Goal: Information Seeking & Learning: Compare options

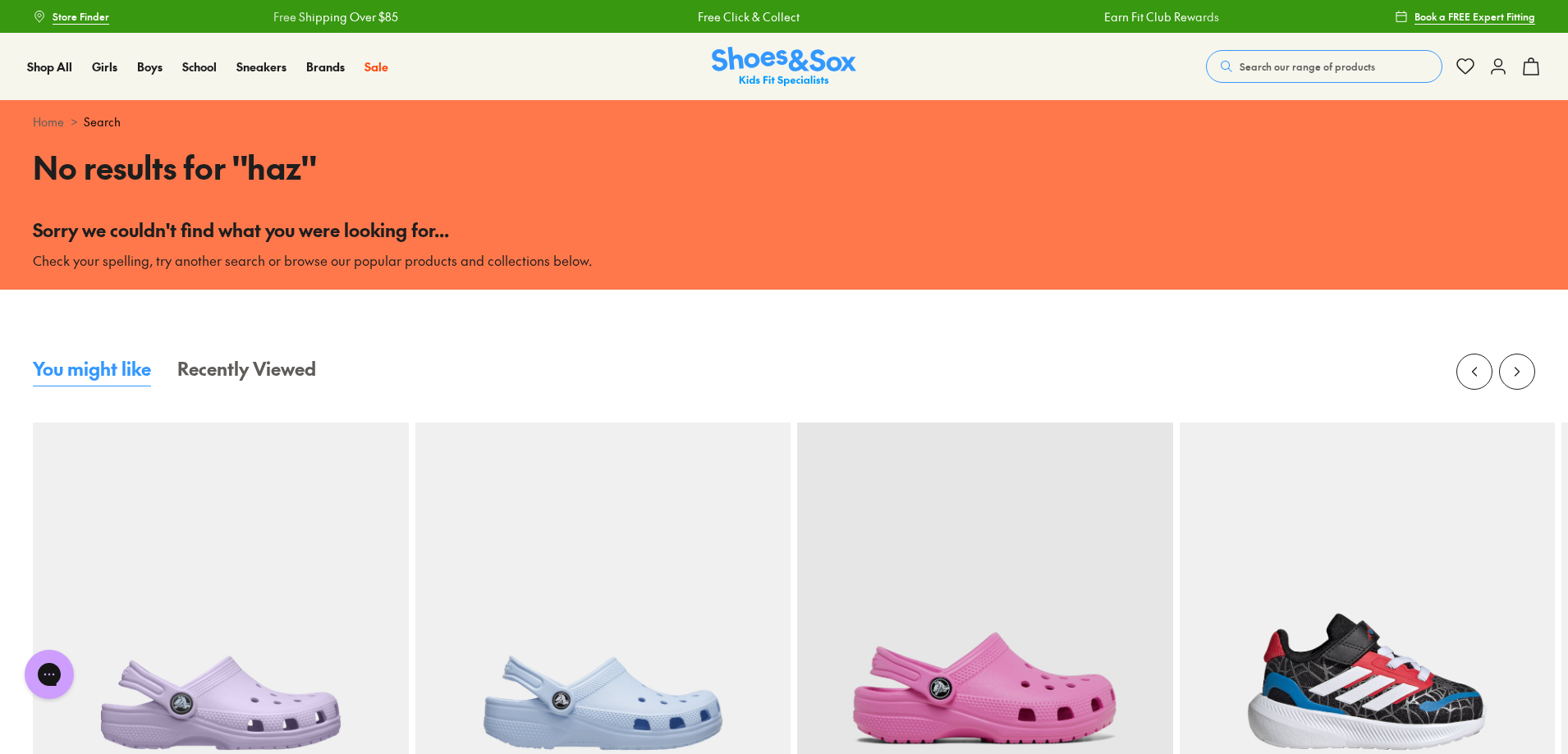
click at [1239, 74] on span "Search our range of products" at bounding box center [1306, 66] width 135 height 15
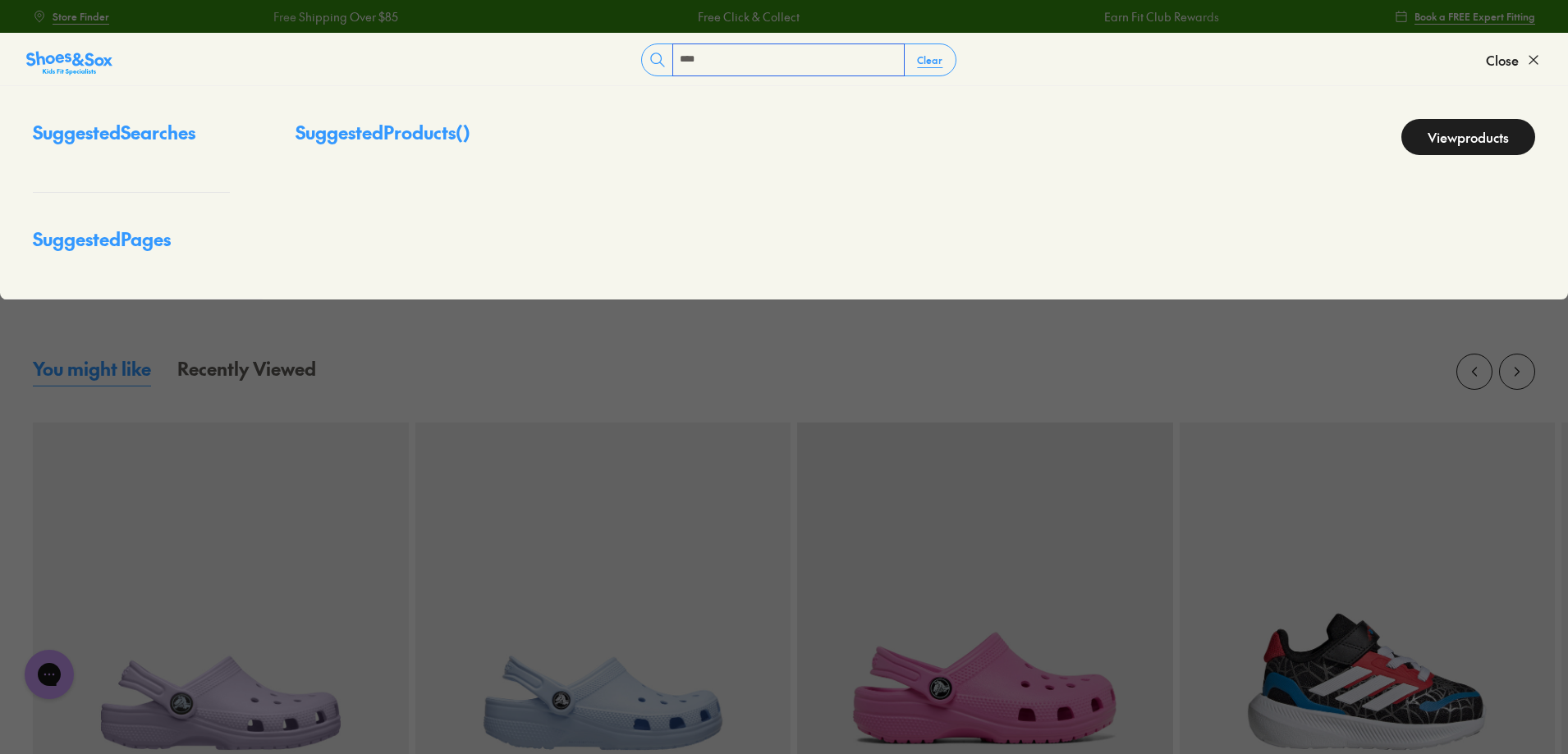
type input "****"
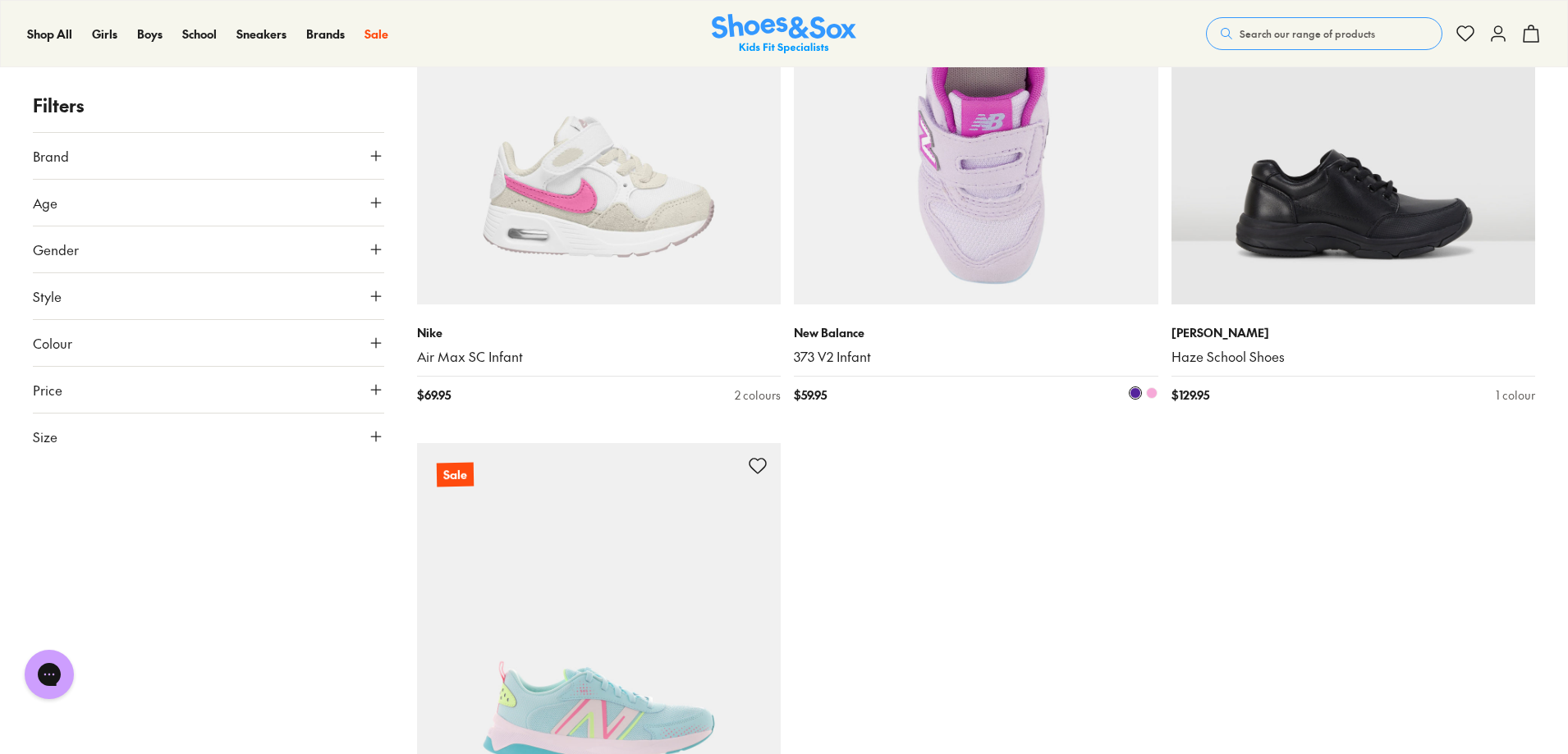
scroll to position [1805, 0]
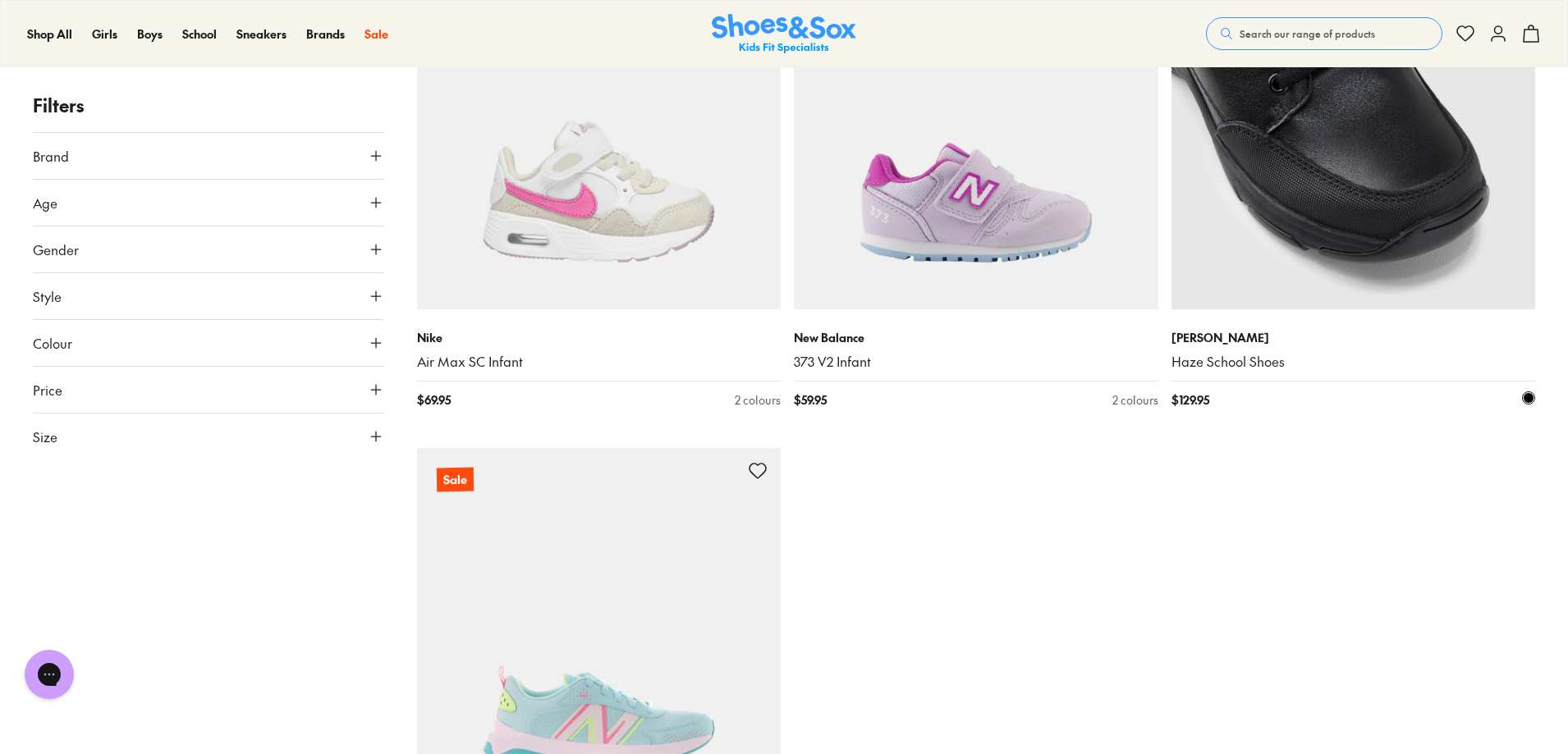
click at [1284, 267] on img at bounding box center [1353, 127] width 365 height 364
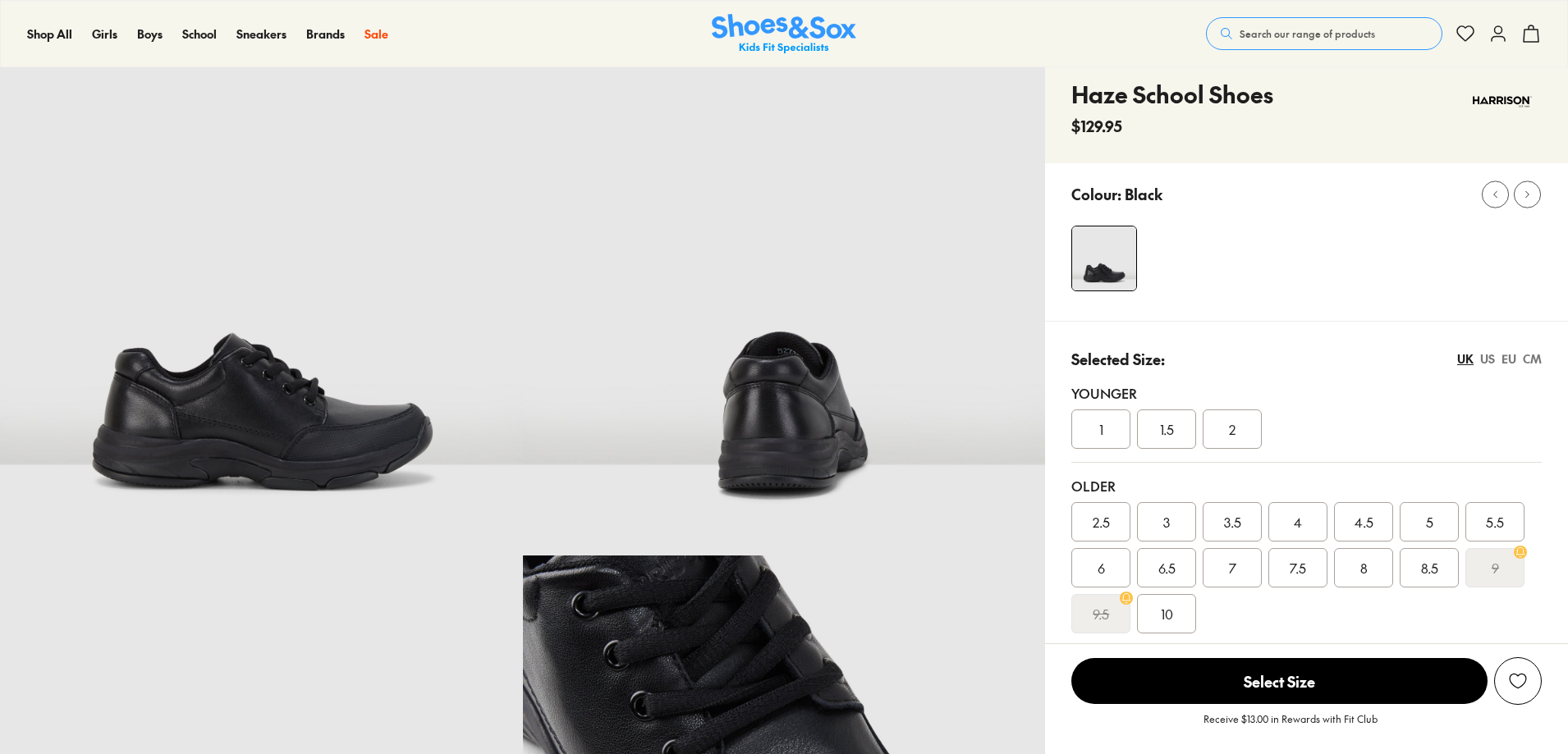
scroll to position [902, 0]
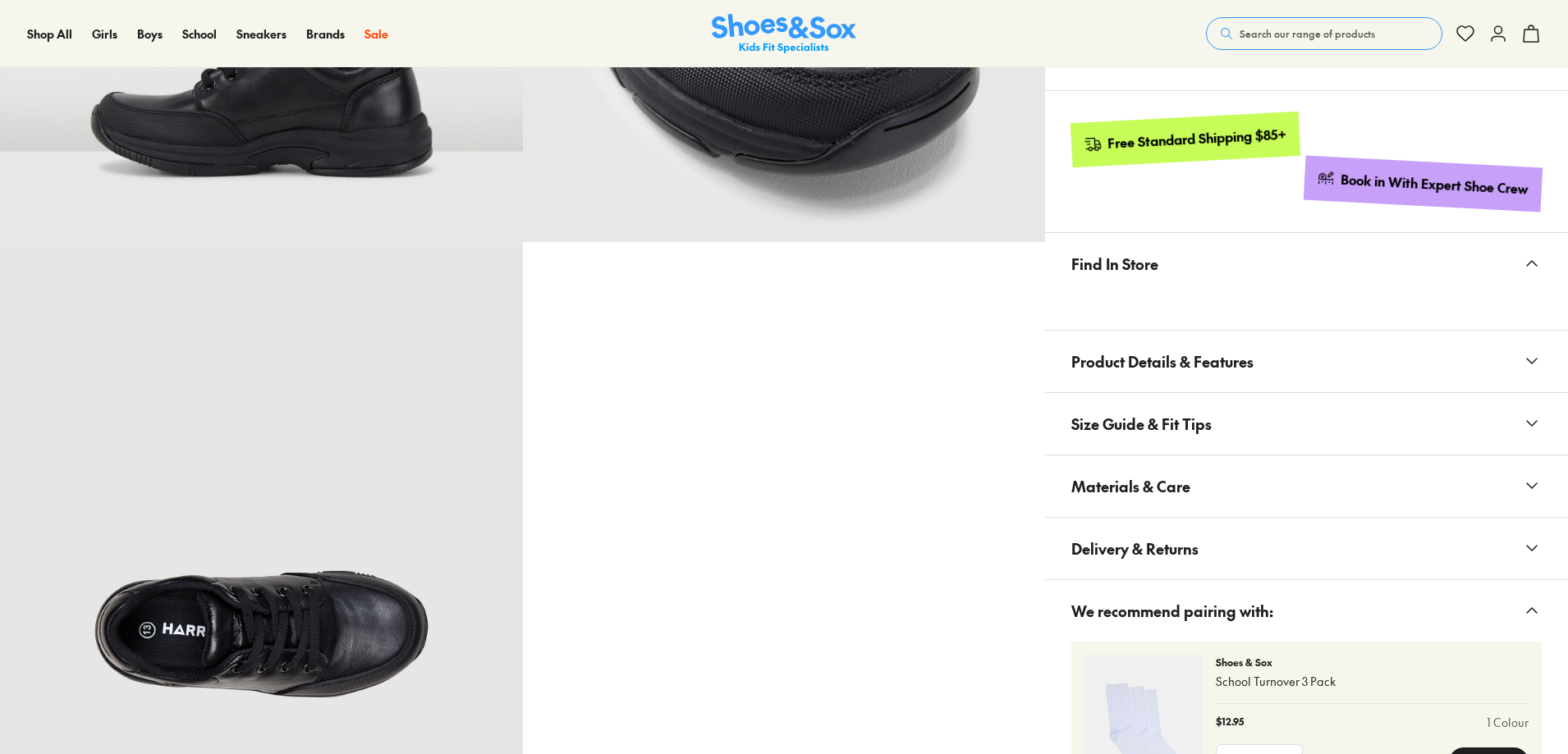
select select "*"
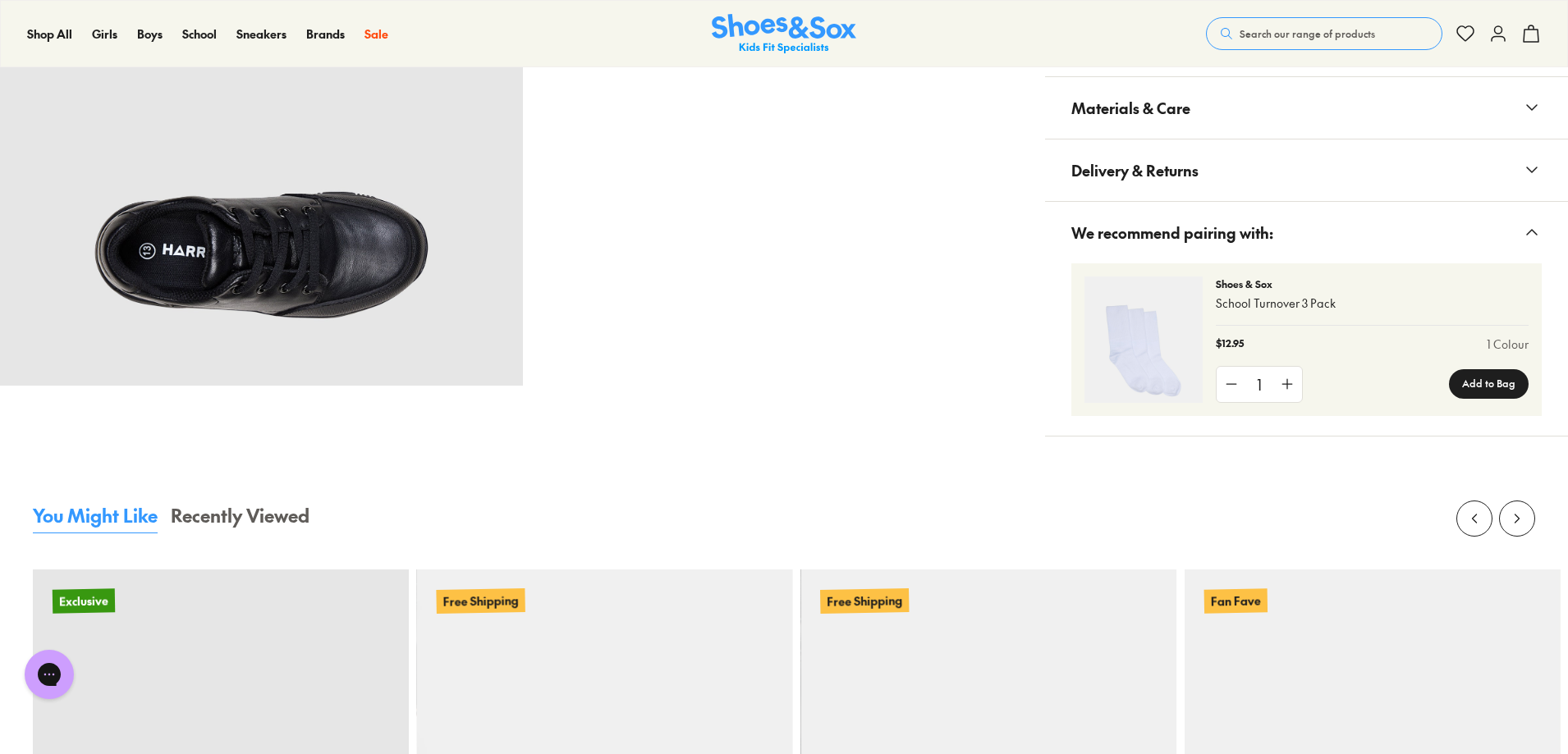
scroll to position [1310, 0]
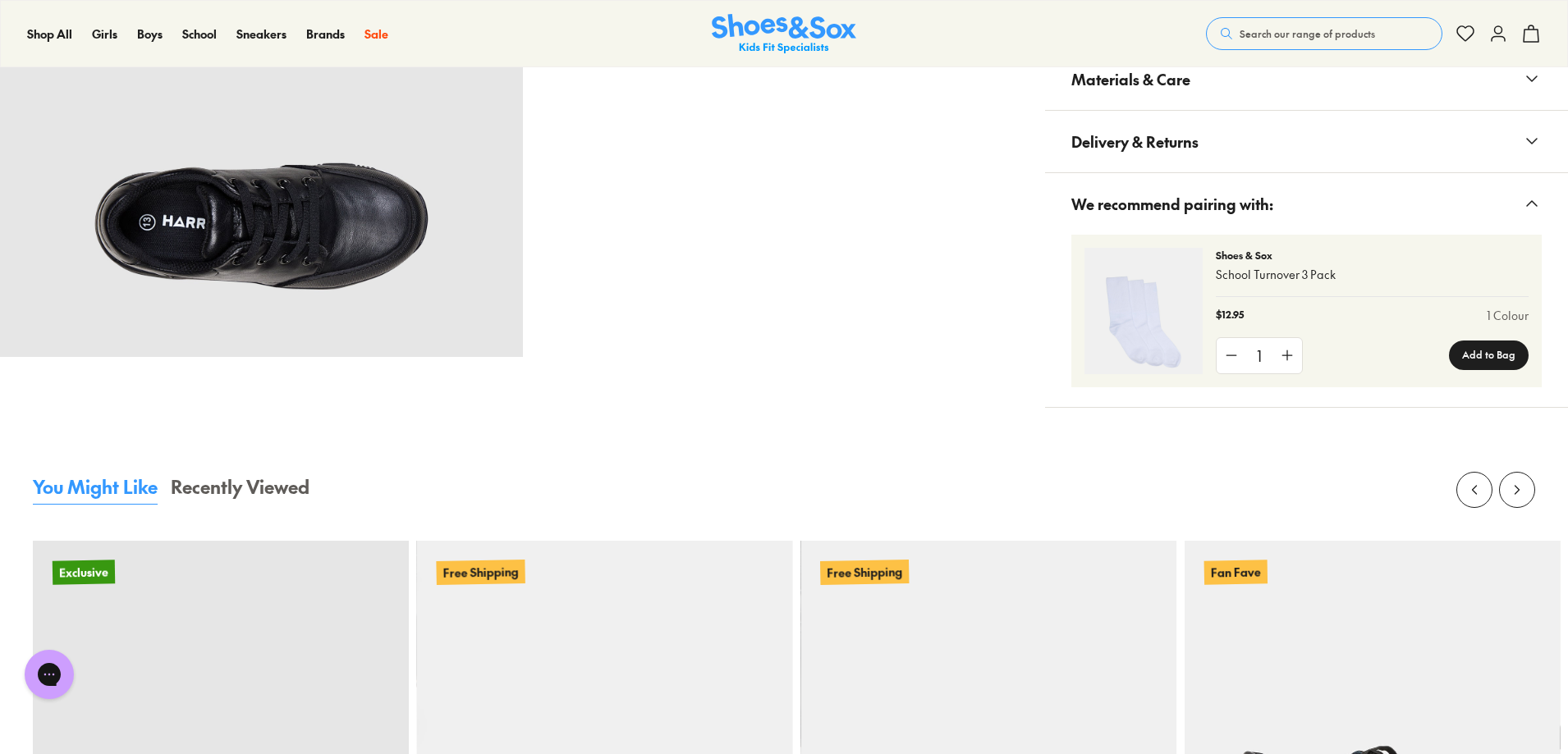
click at [1278, 110] on button "Materials & Care" at bounding box center [1306, 79] width 523 height 62
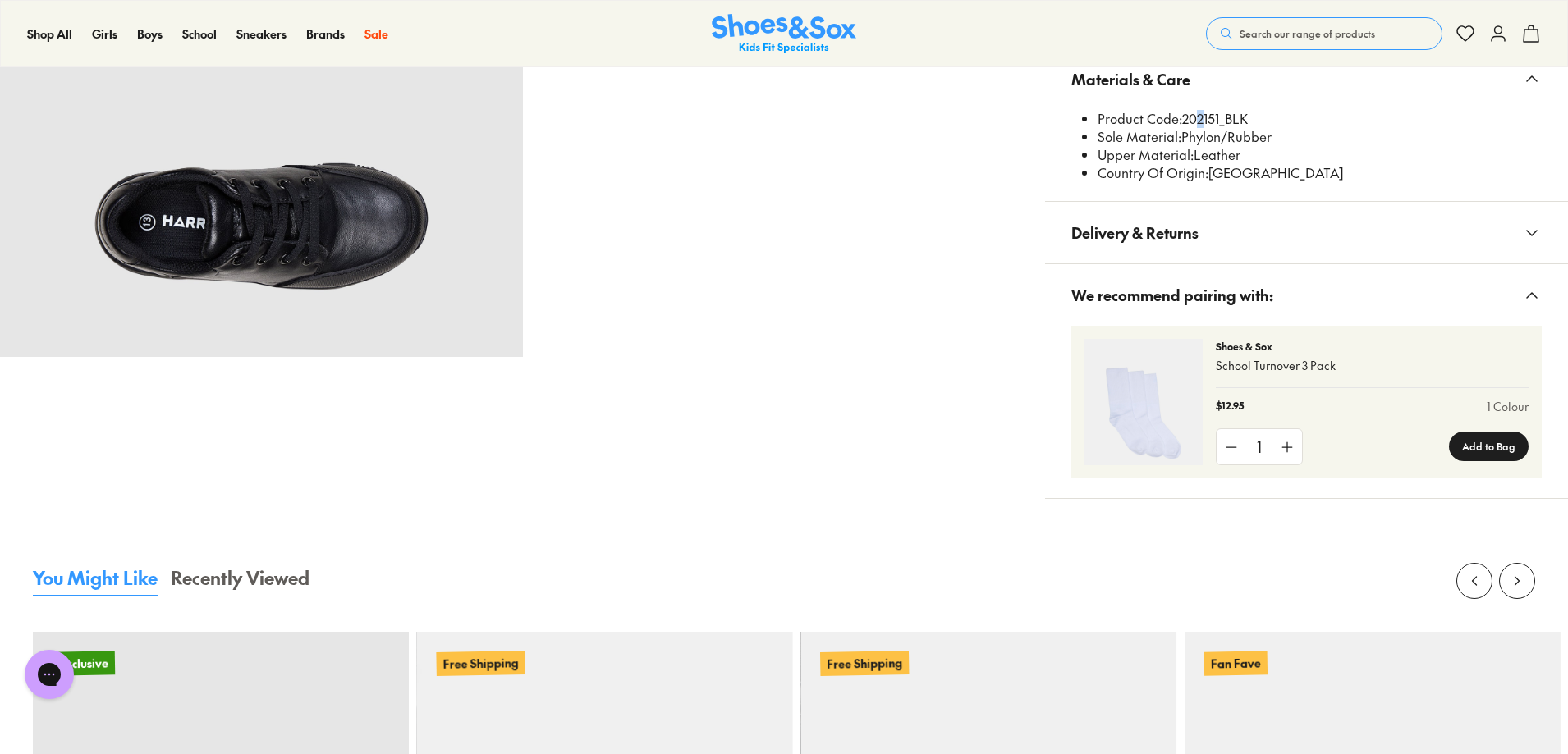
drag, startPoint x: 1226, startPoint y: 491, endPoint x: 1241, endPoint y: 491, distance: 15.0
click at [1241, 128] on li "Product Code: 202151_BLK" at bounding box center [1319, 119] width 444 height 18
click at [1221, 128] on li "Product Code: 202151_BLK" at bounding box center [1319, 119] width 444 height 18
drag, startPoint x: 1221, startPoint y: 484, endPoint x: 1234, endPoint y: 490, distance: 14.3
click at [1234, 128] on li "Product Code: 202151_BLK" at bounding box center [1319, 119] width 444 height 18
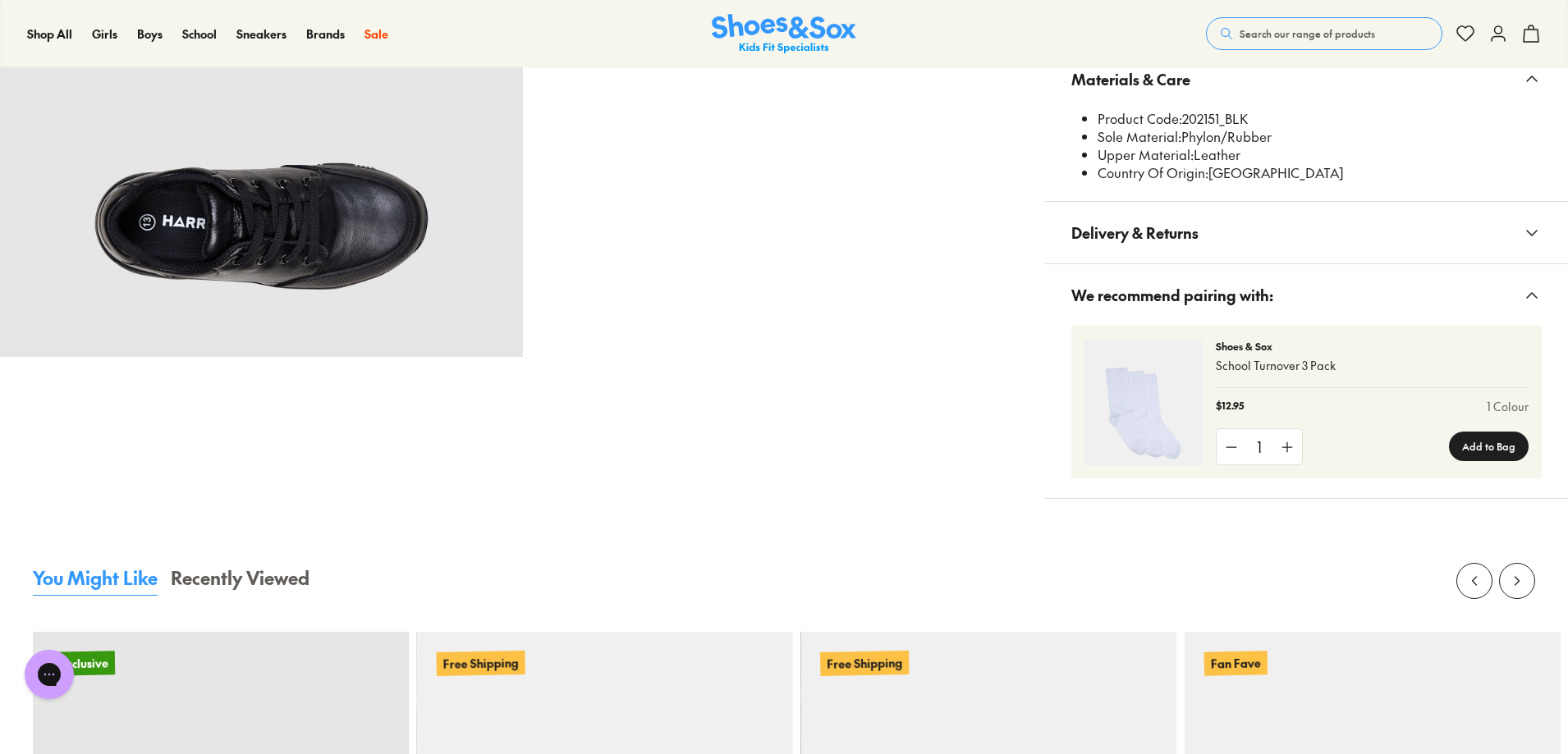
click at [1284, 110] on button "Materials & Care" at bounding box center [1306, 79] width 523 height 62
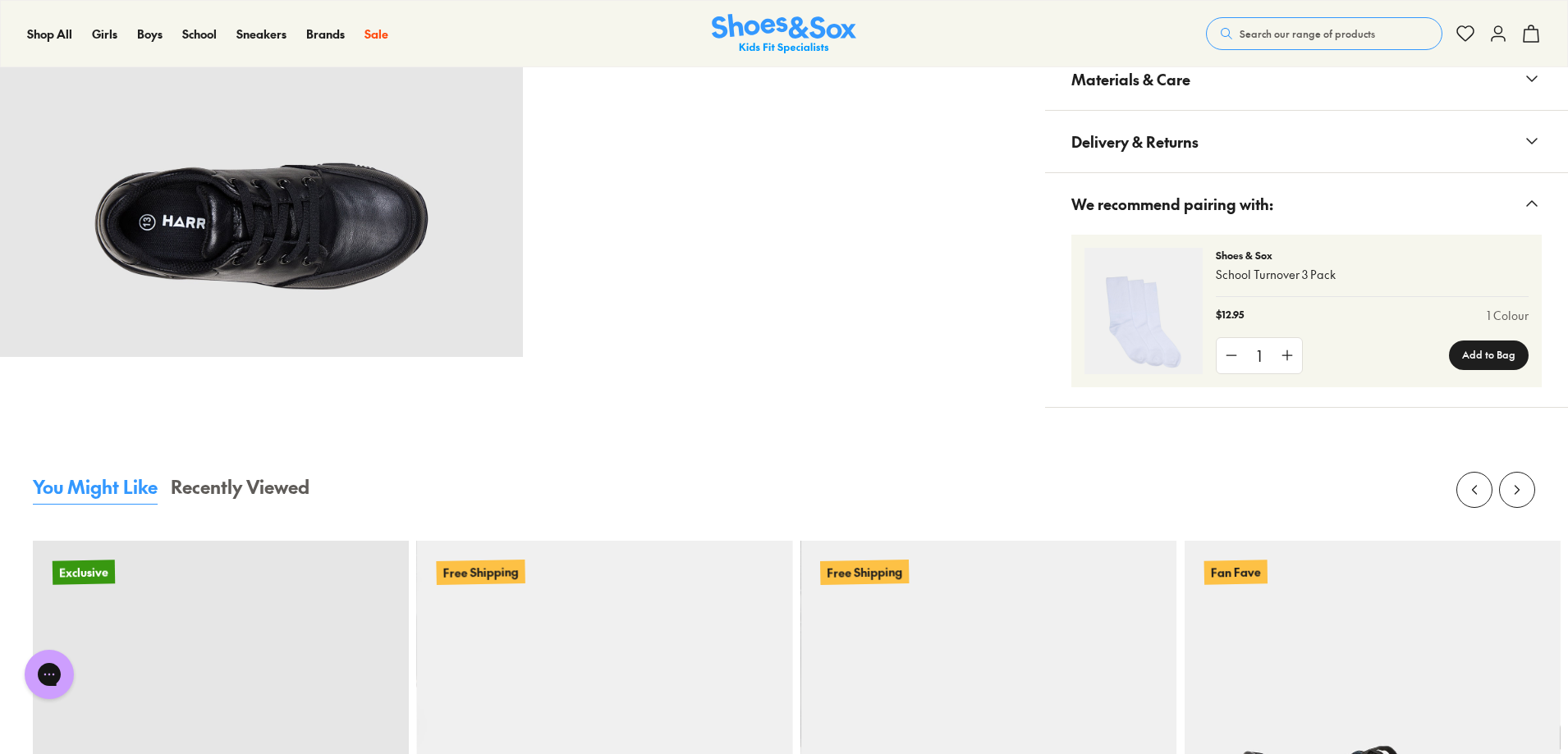
click at [1330, 110] on button "Materials & Care" at bounding box center [1306, 79] width 523 height 62
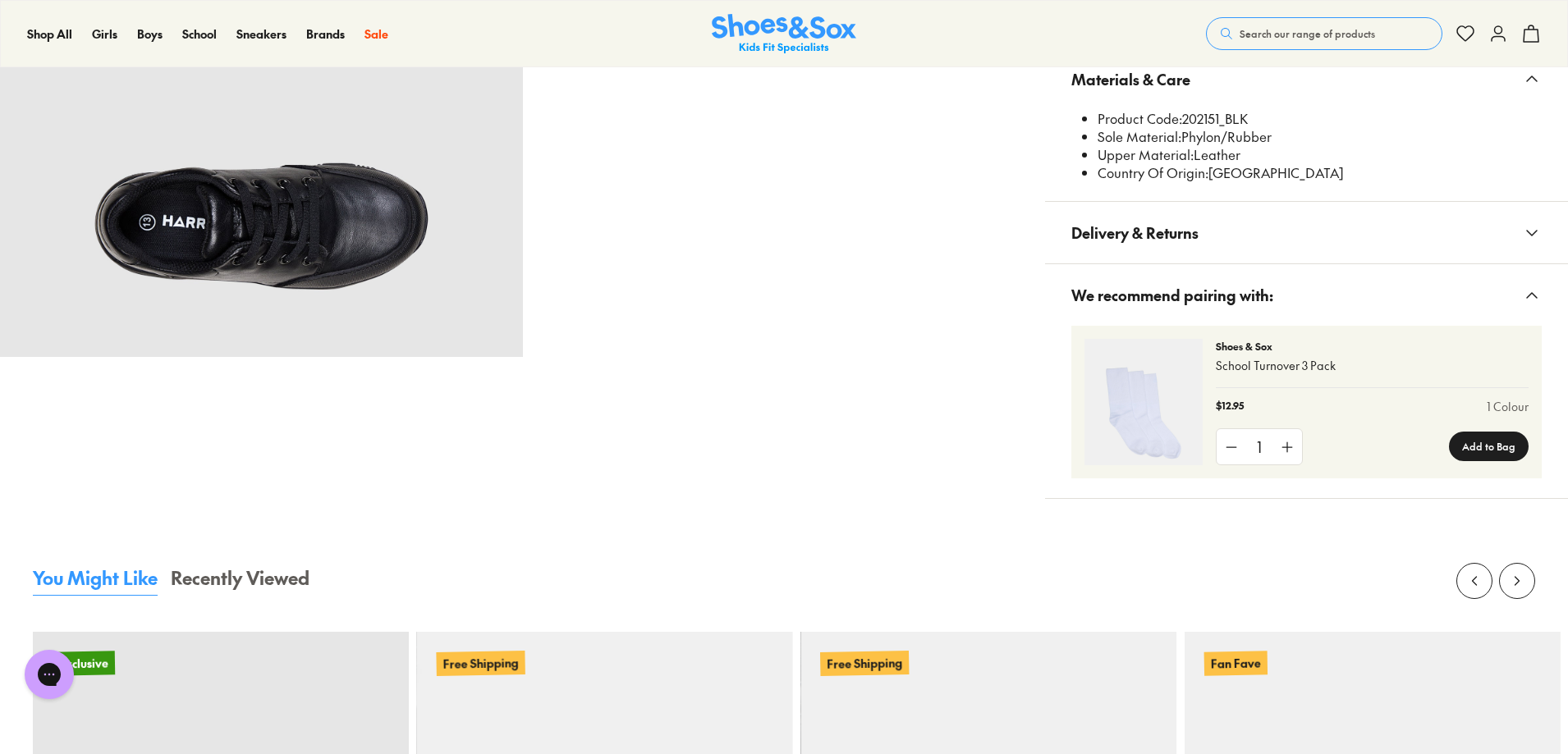
click at [1311, 128] on li "Product Code: 202151_BLK" at bounding box center [1319, 119] width 444 height 18
click at [1220, 128] on li "Product Code: 202151_BLK" at bounding box center [1319, 119] width 444 height 18
drag, startPoint x: 1221, startPoint y: 490, endPoint x: 1267, endPoint y: 490, distance: 46.0
click at [1267, 128] on li "Product Code: 202151_BLK" at bounding box center [1319, 119] width 444 height 18
copy li "202151"
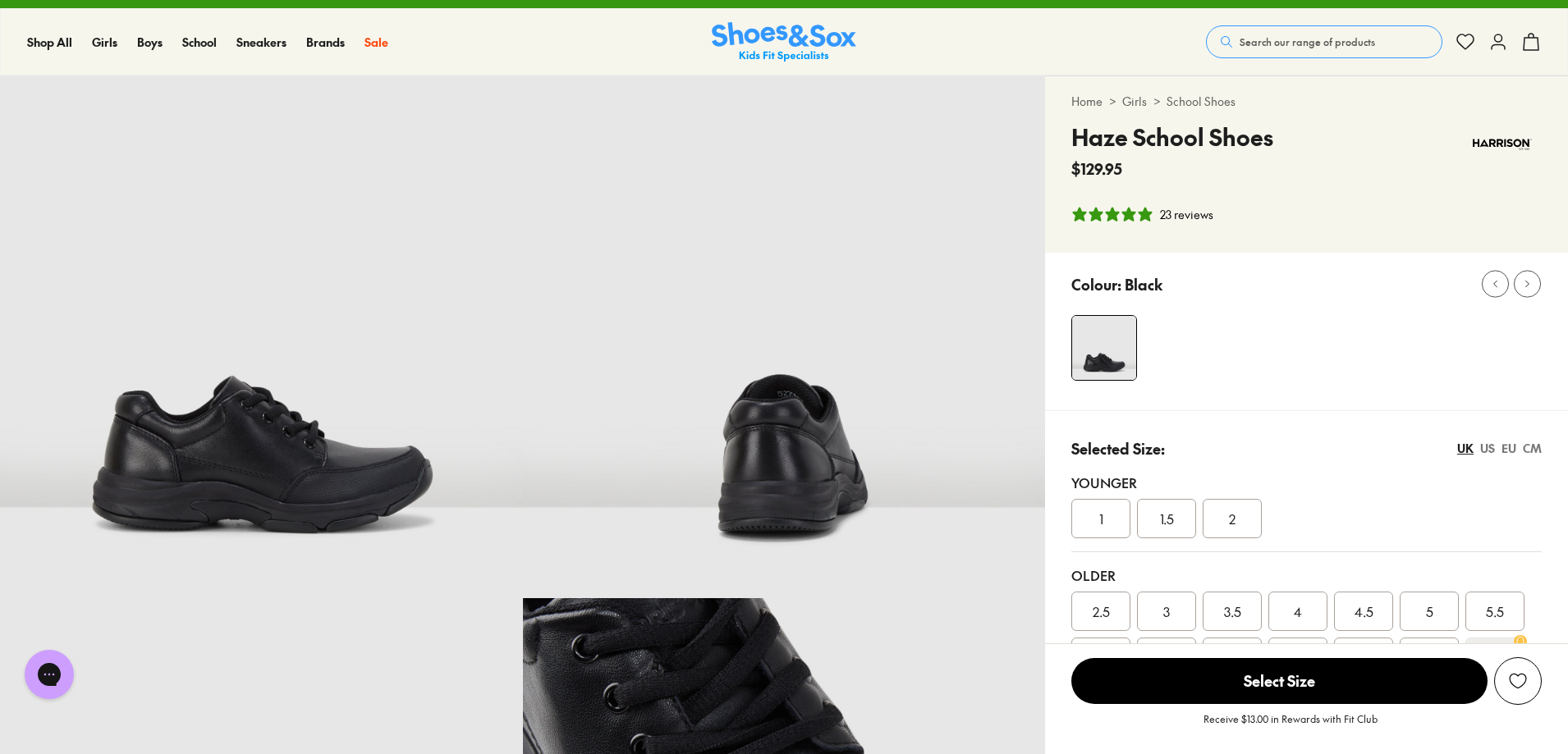
scroll to position [0, 0]
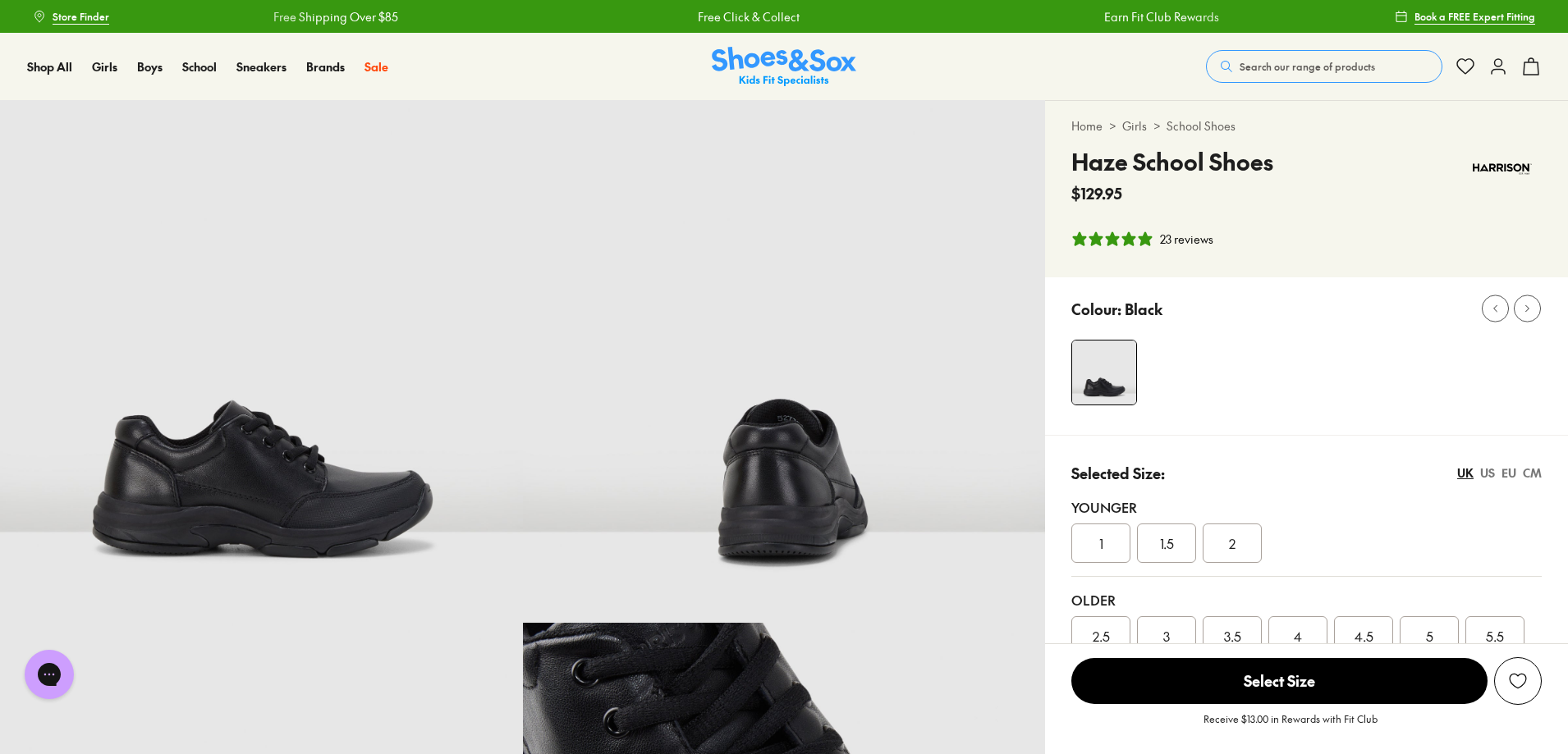
click at [1250, 65] on span "Search our range of products" at bounding box center [1306, 66] width 135 height 15
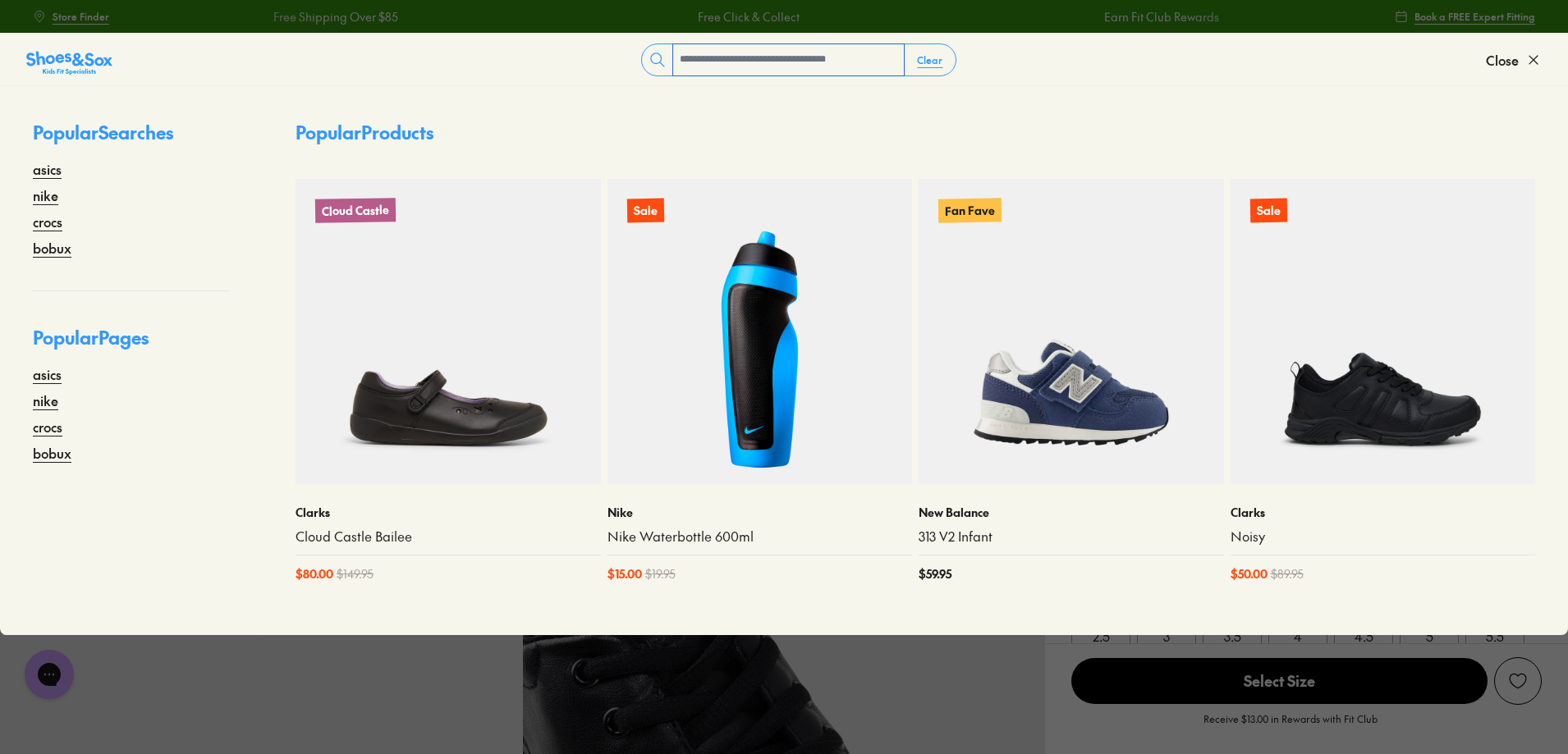
click at [764, 75] on input "text" at bounding box center [788, 60] width 231 height 31
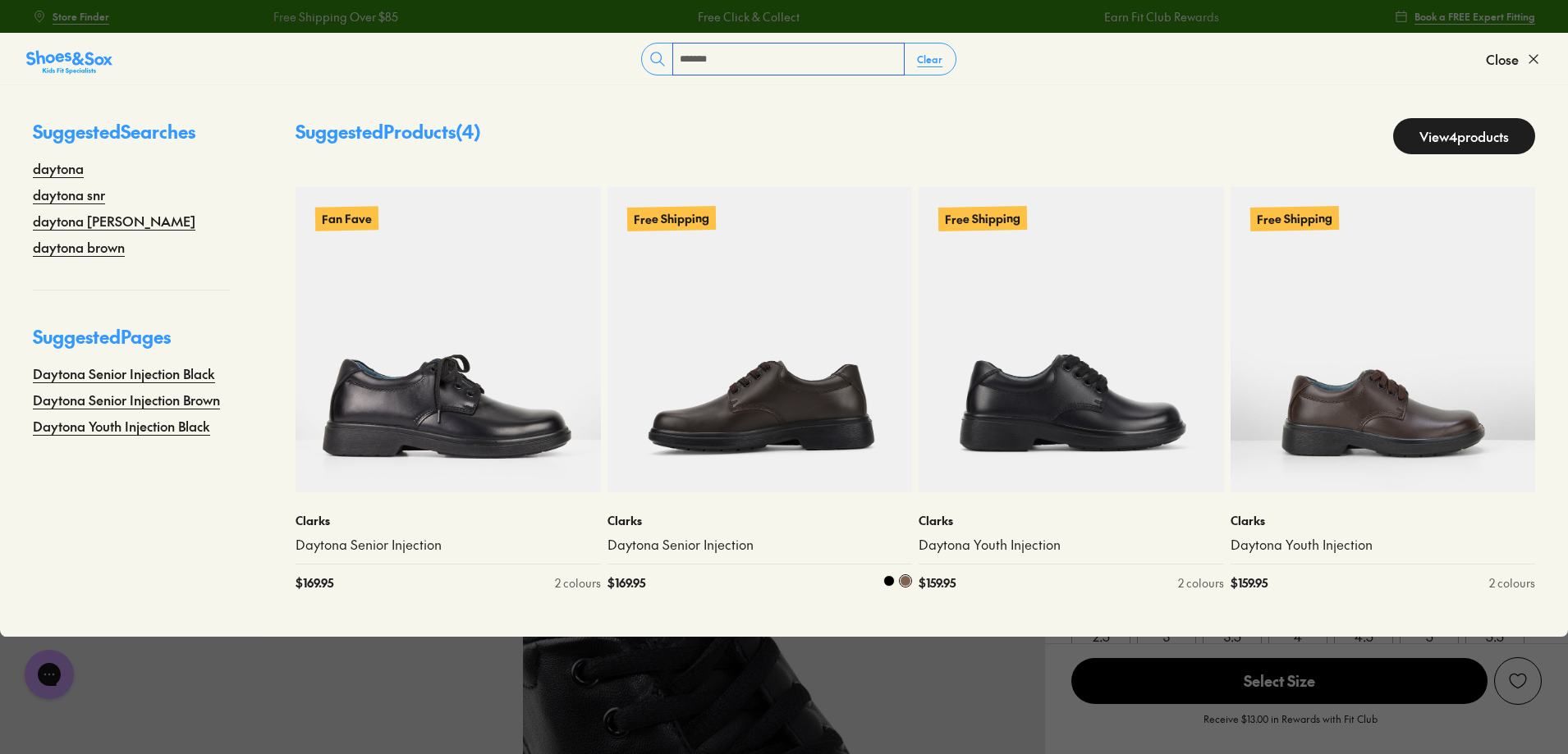
scroll to position [40, 0]
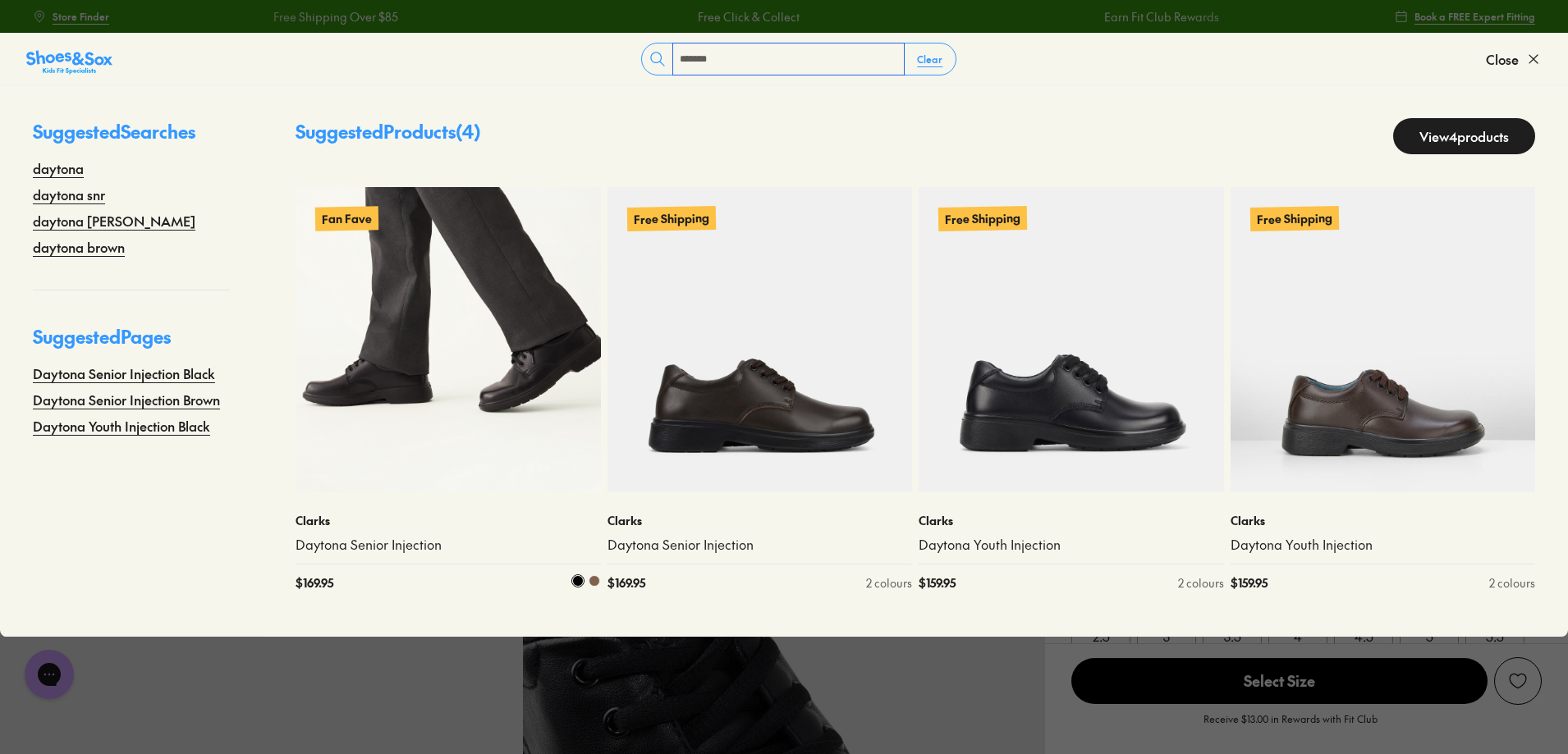
type input "*******"
click at [366, 397] on img at bounding box center [449, 339] width 306 height 306
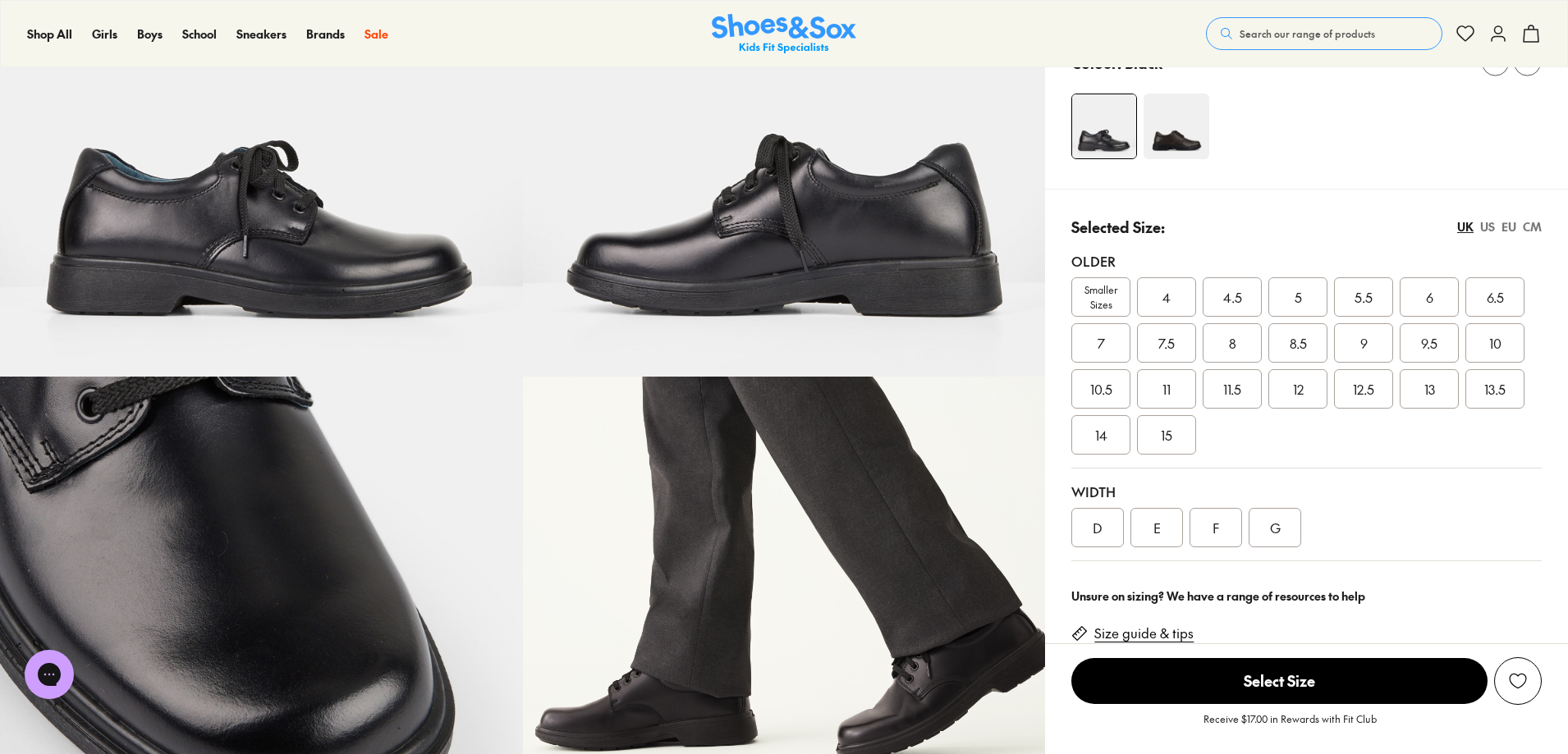
select select "*"
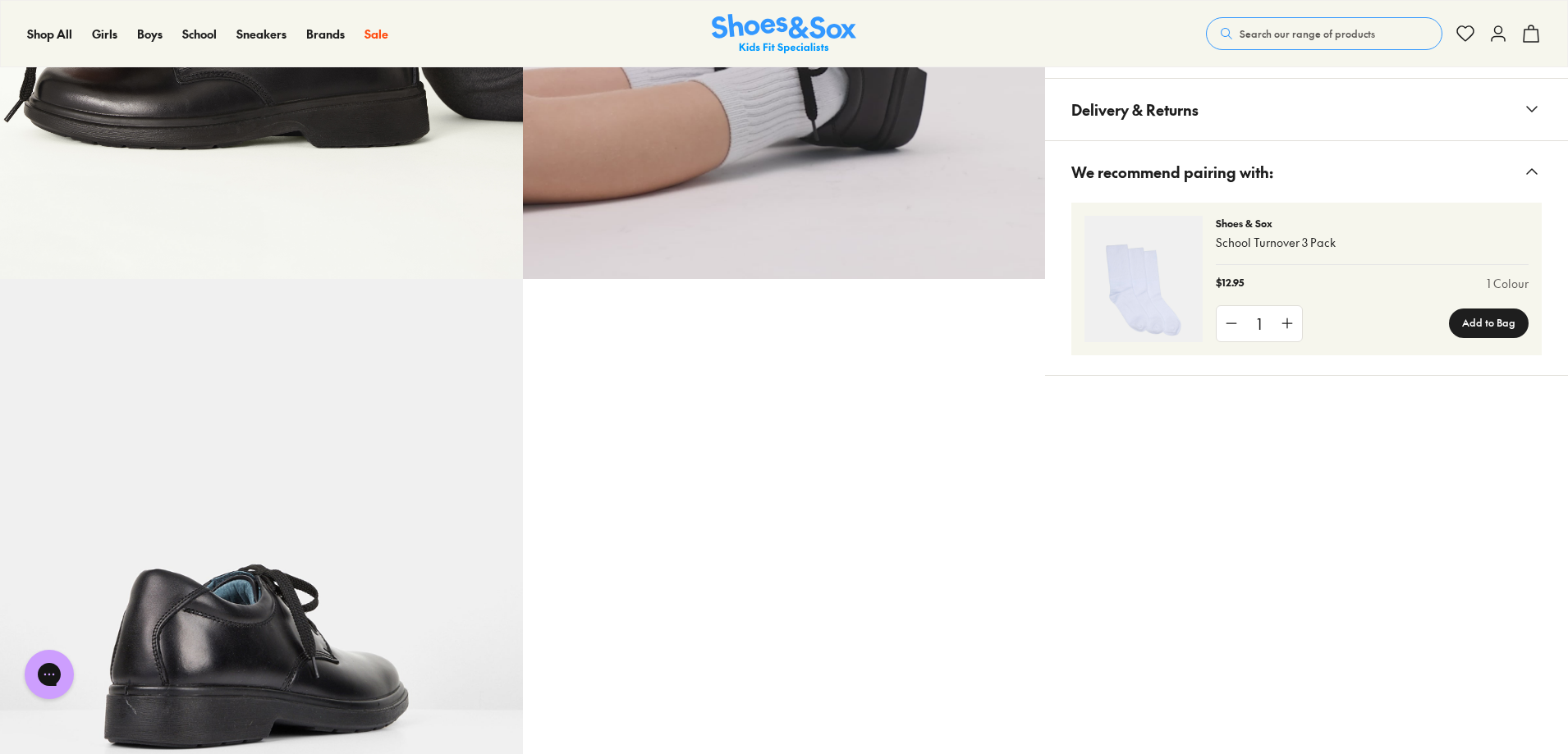
scroll to position [1395, 0]
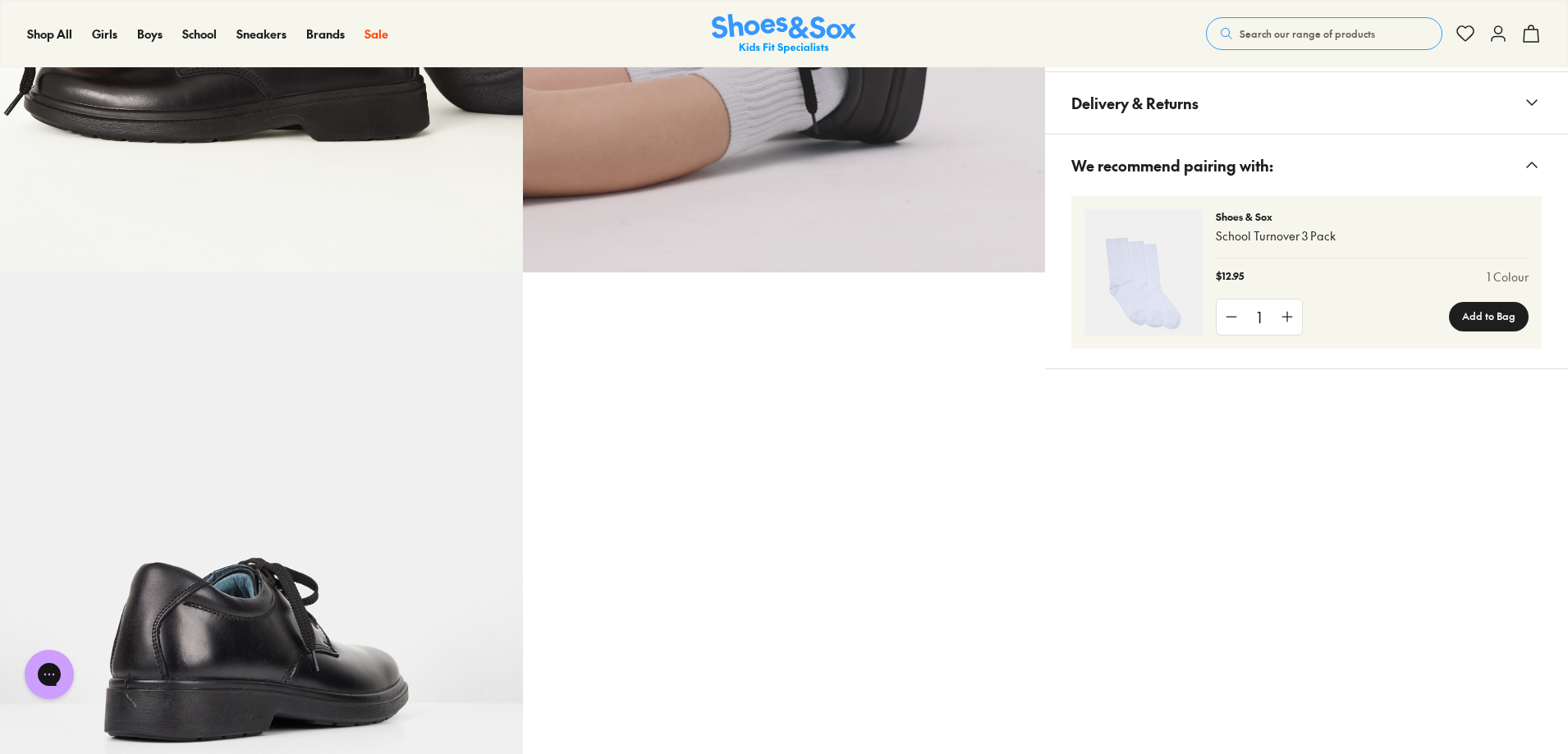
click at [1320, 71] on button "Materials & Care" at bounding box center [1306, 40] width 523 height 62
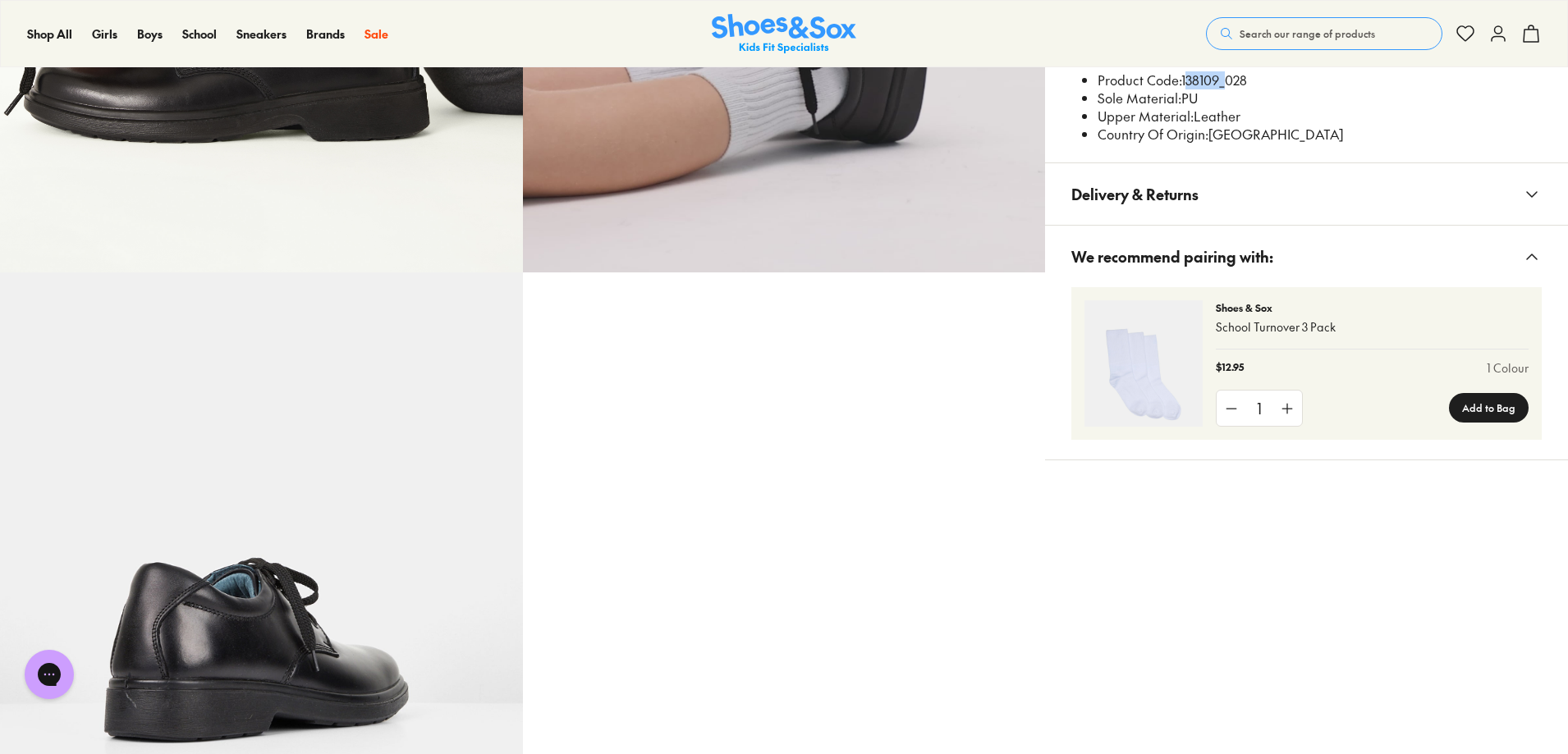
drag, startPoint x: 1221, startPoint y: 457, endPoint x: 1262, endPoint y: 462, distance: 41.3
click at [1262, 89] on li "Product Code: 138109_028" at bounding box center [1319, 80] width 444 height 18
copy li "138109"
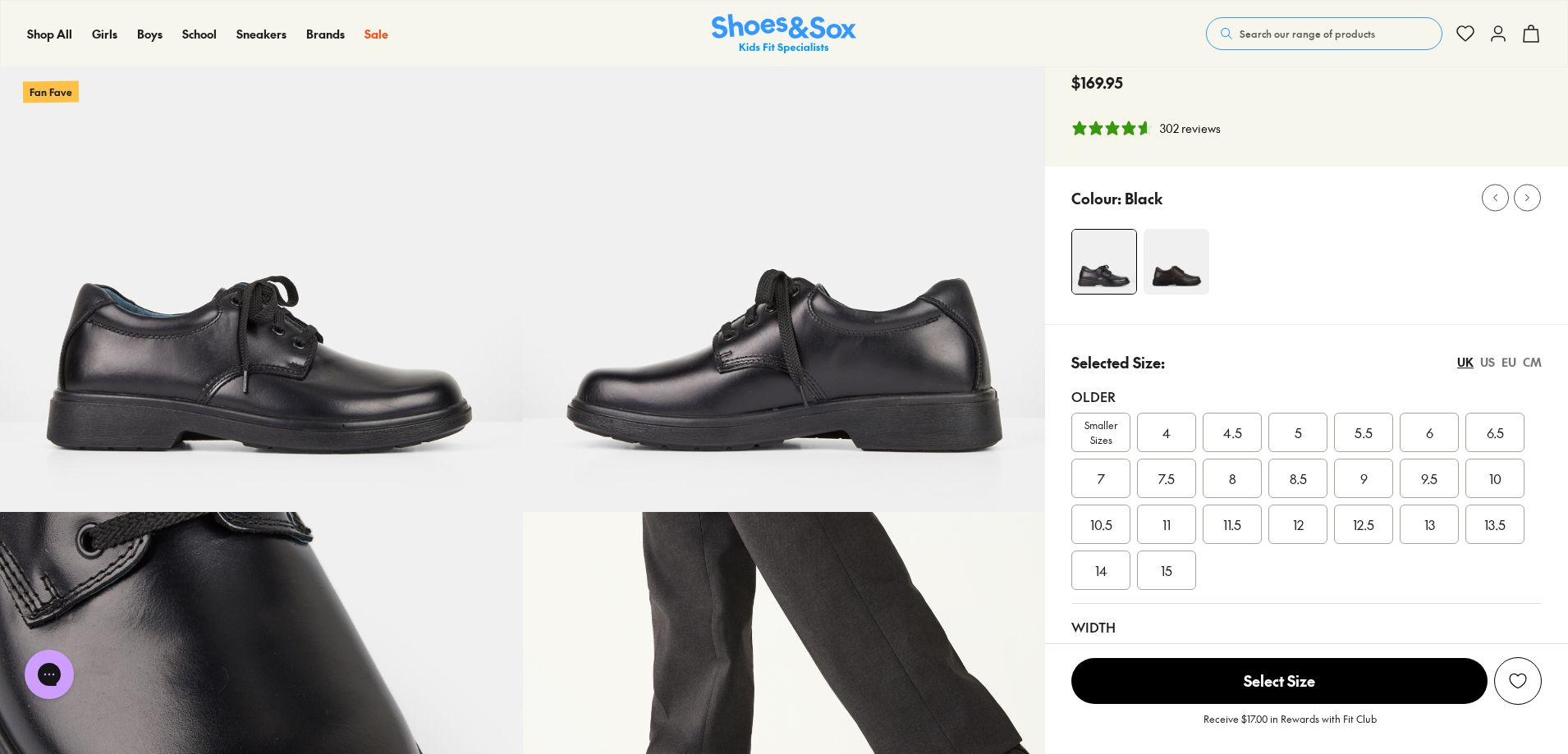
scroll to position [0, 0]
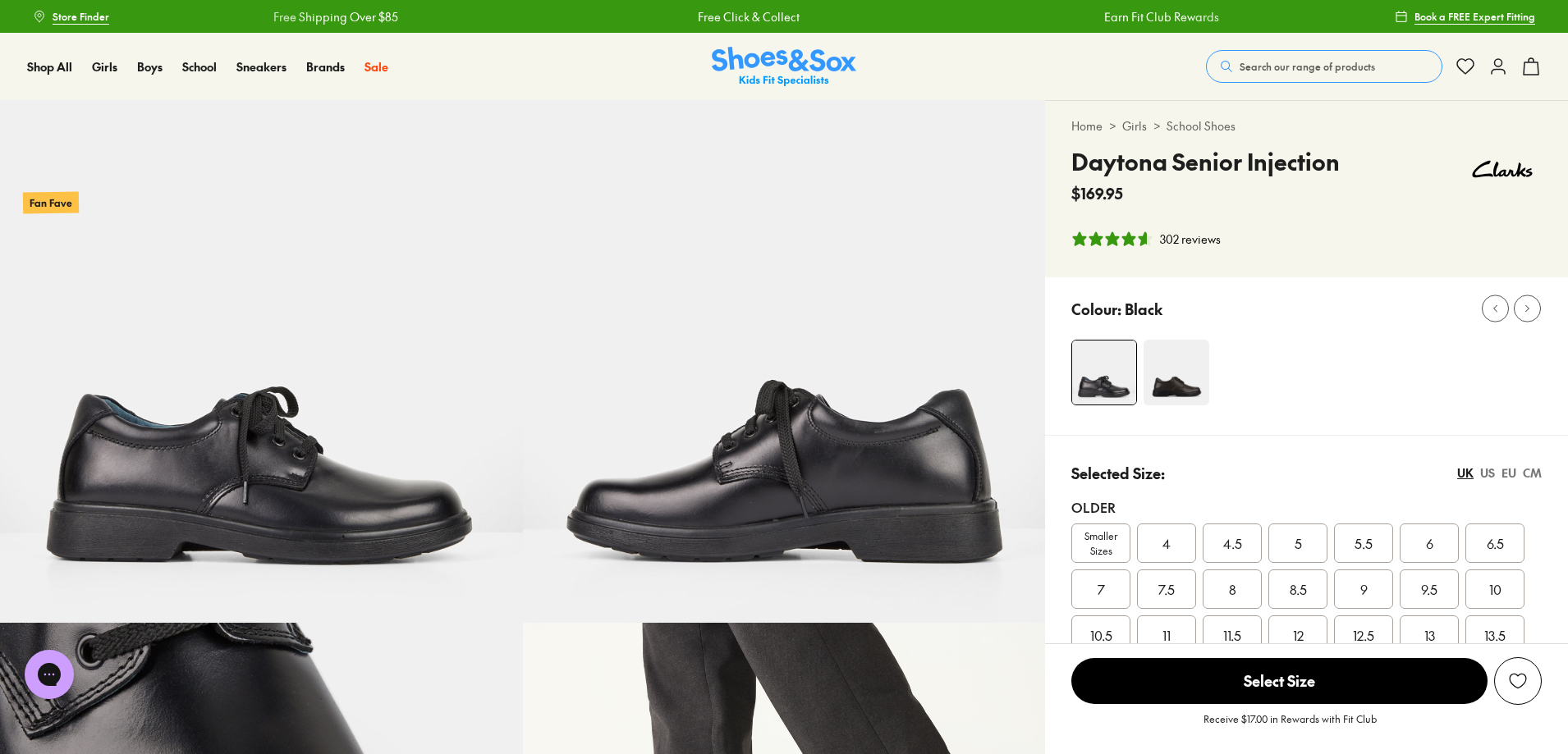
click at [1239, 72] on span "Search our range of products" at bounding box center [1306, 66] width 135 height 15
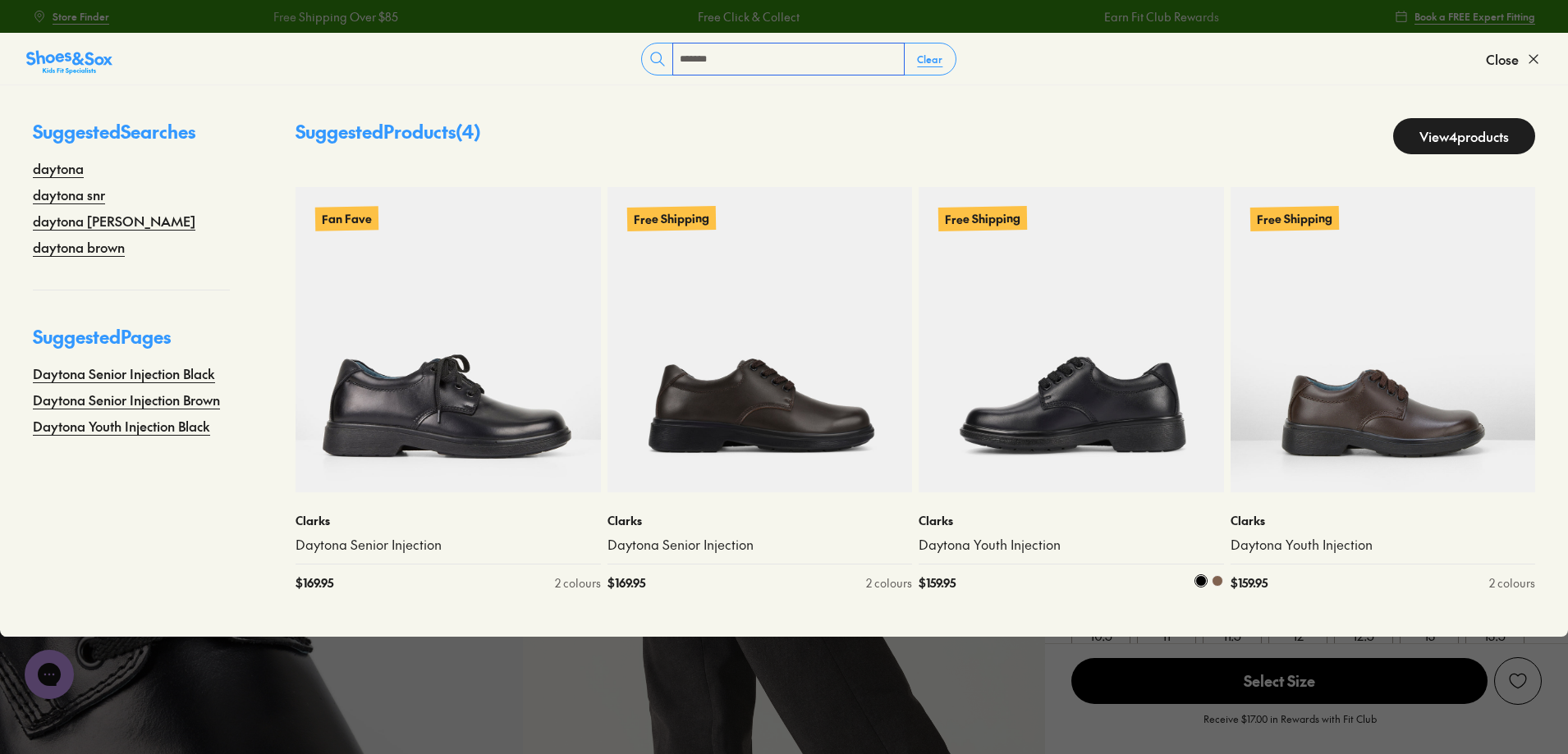
type input "*******"
click at [1033, 398] on img at bounding box center [1071, 339] width 306 height 306
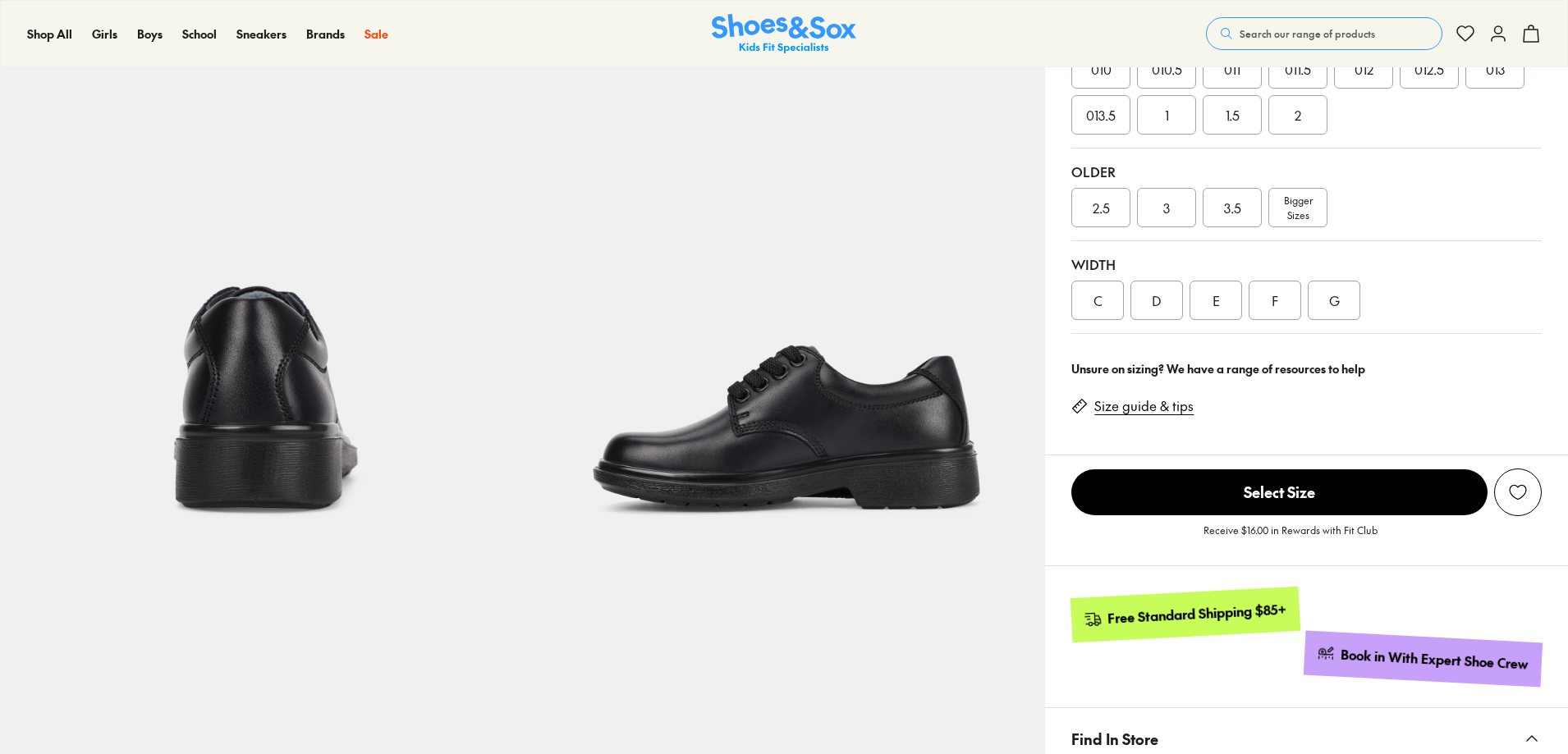
scroll to position [574, 0]
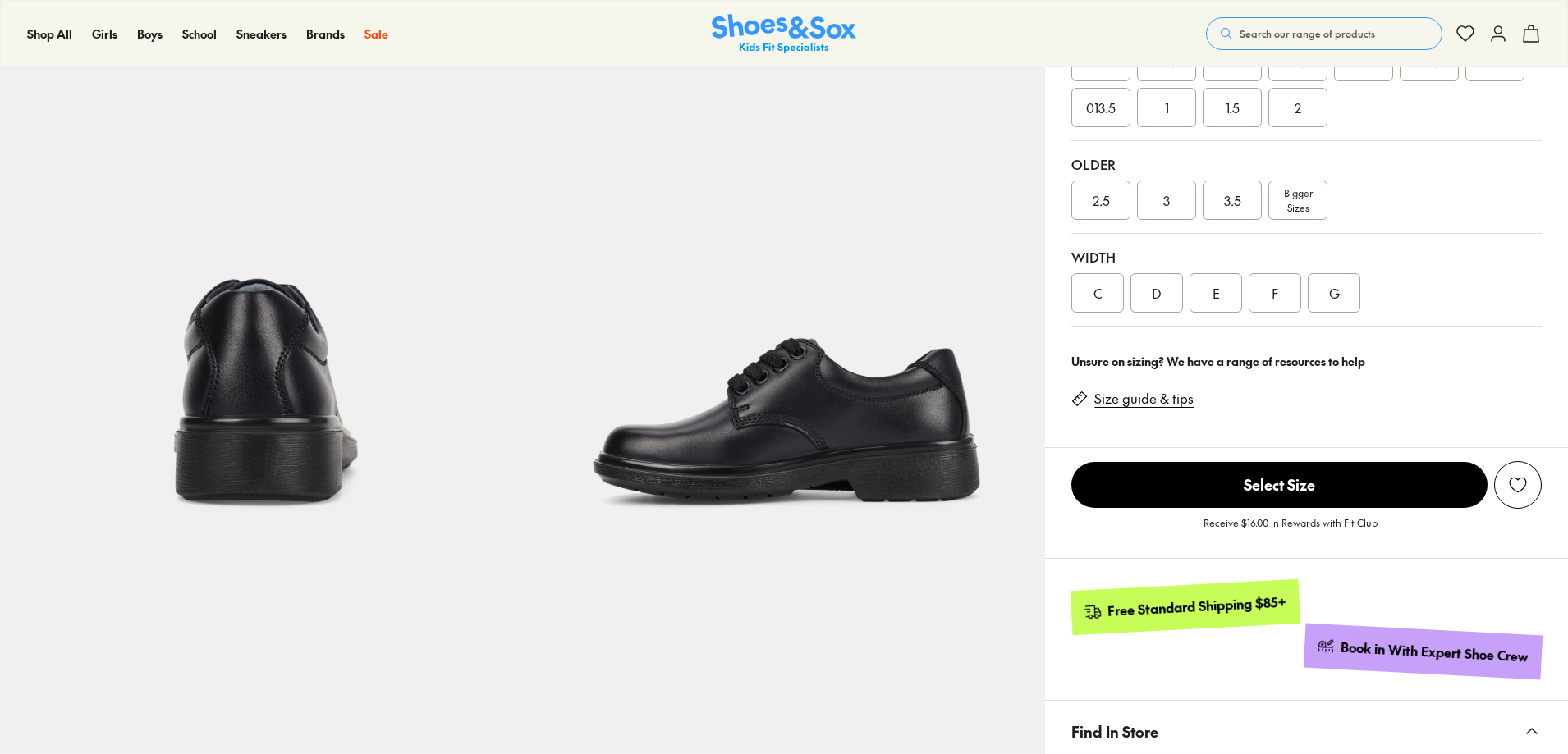
select select "*"
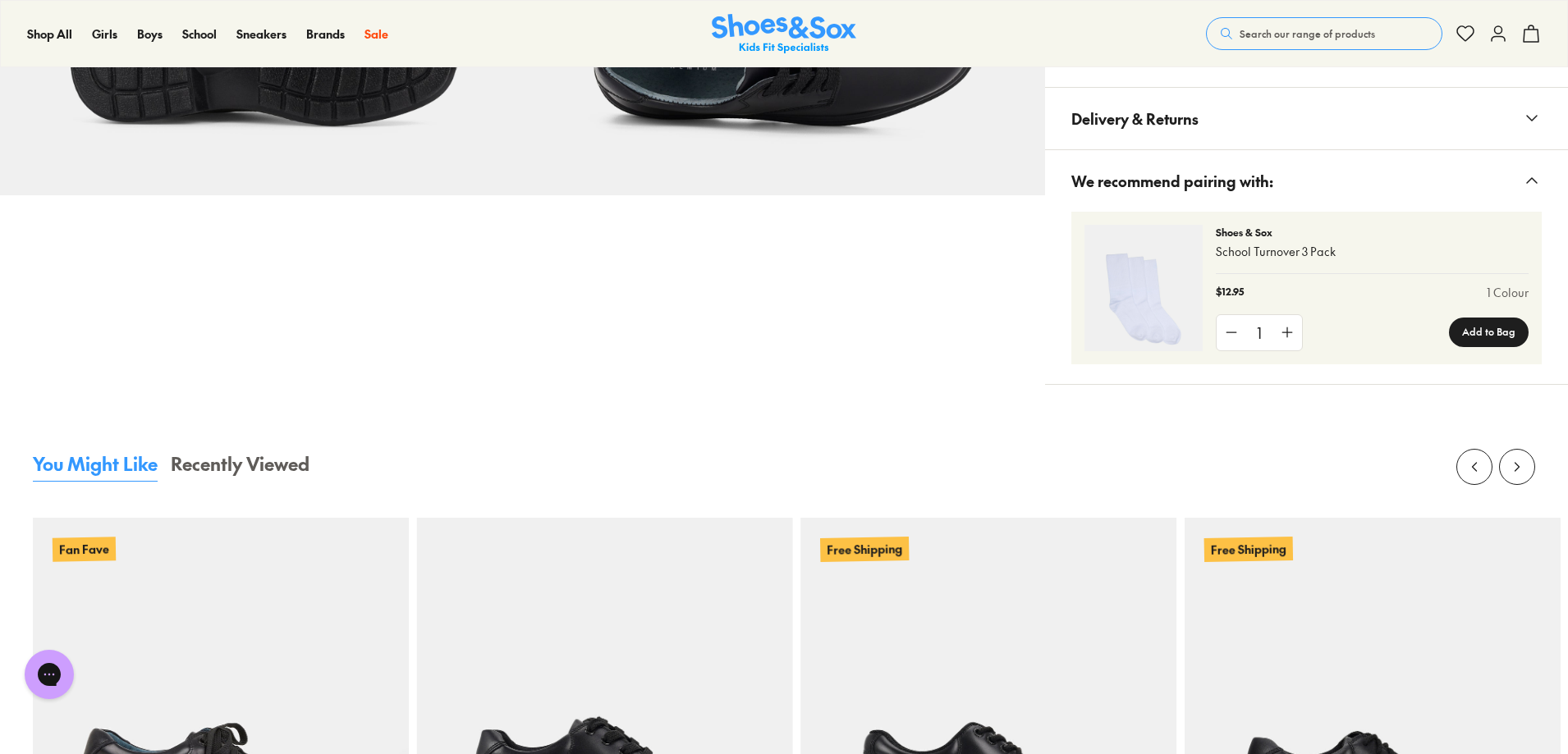
scroll to position [1477, 0]
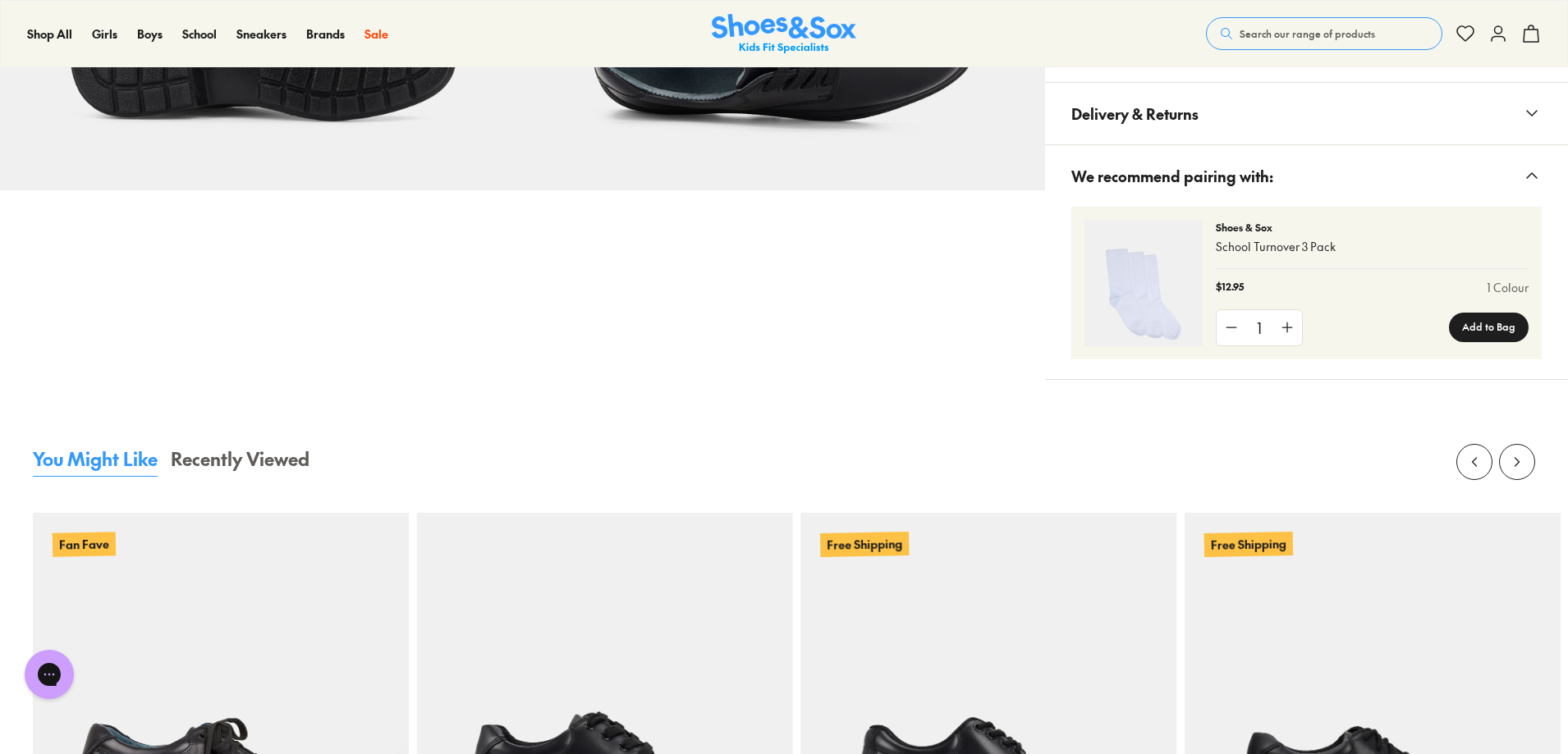
click at [1190, 75] on span "Materials & Care" at bounding box center [1130, 51] width 119 height 48
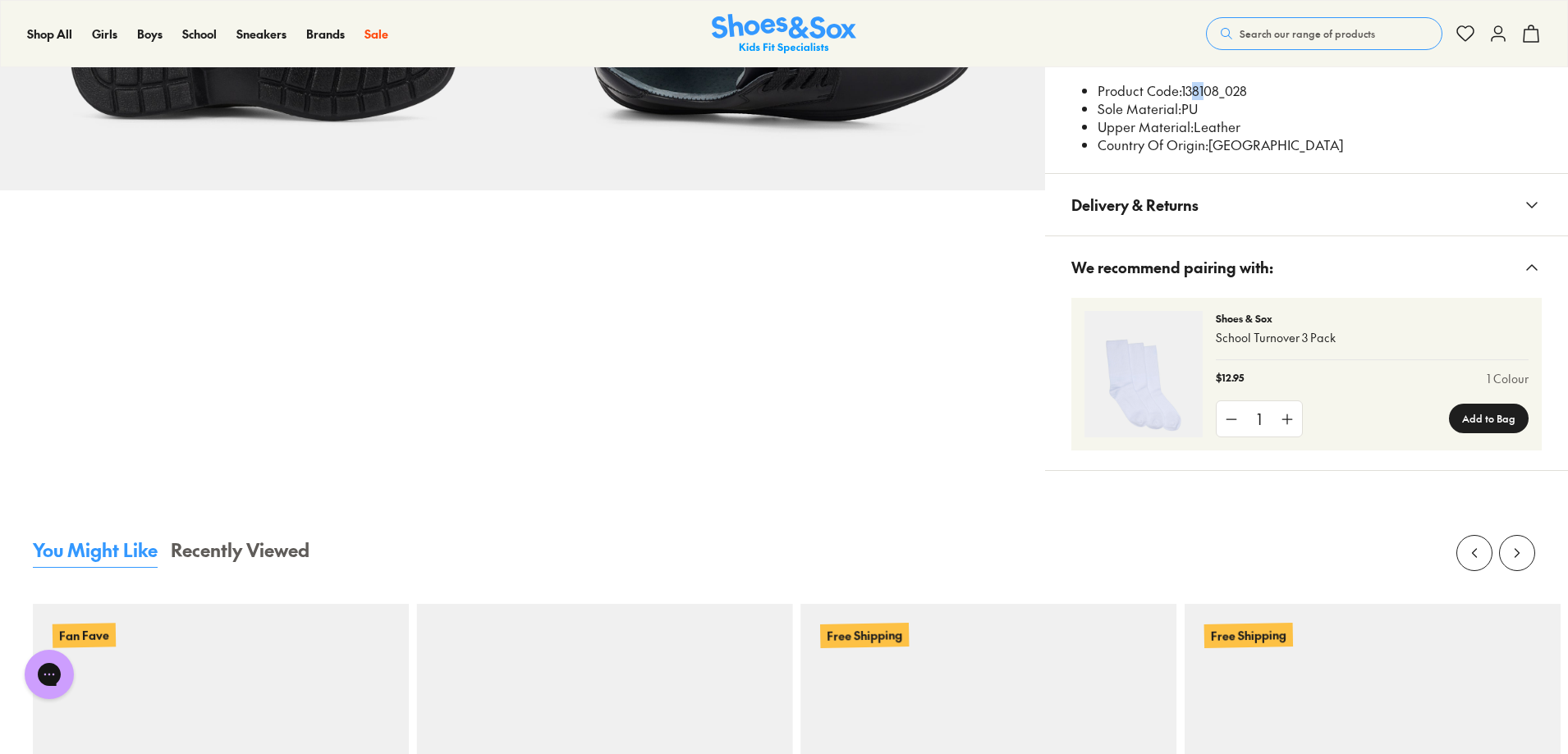
drag, startPoint x: 1227, startPoint y: 495, endPoint x: 1238, endPoint y: 495, distance: 11.0
click at [1238, 100] on li "Product Code: 138108_028" at bounding box center [1319, 91] width 444 height 18
click at [1230, 100] on li "Product Code: 138108_028" at bounding box center [1319, 91] width 444 height 18
drag, startPoint x: 1219, startPoint y: 491, endPoint x: 1264, endPoint y: 494, distance: 45.1
click at [1264, 100] on li "Product Code: 138108_028" at bounding box center [1319, 91] width 444 height 18
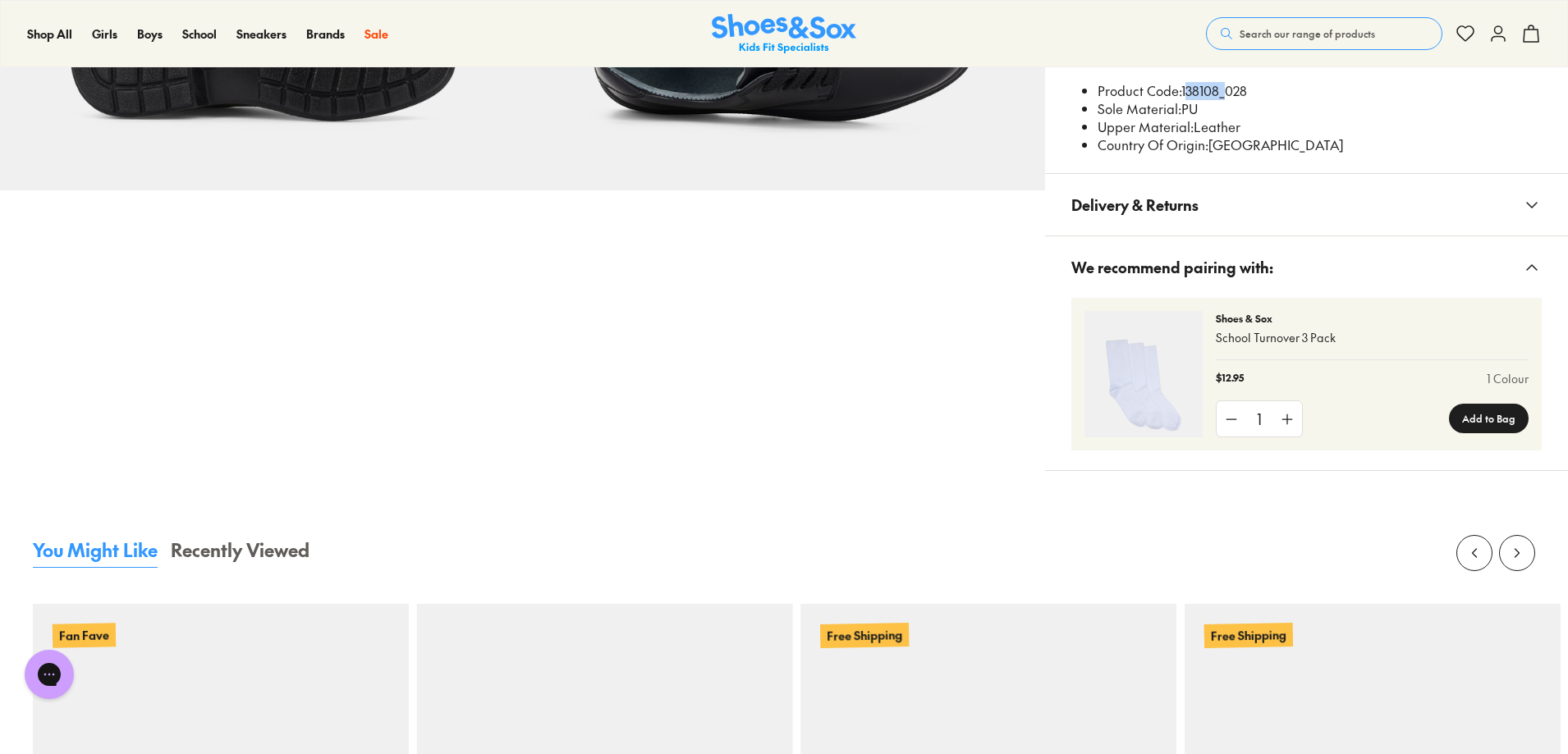
copy li "138108"
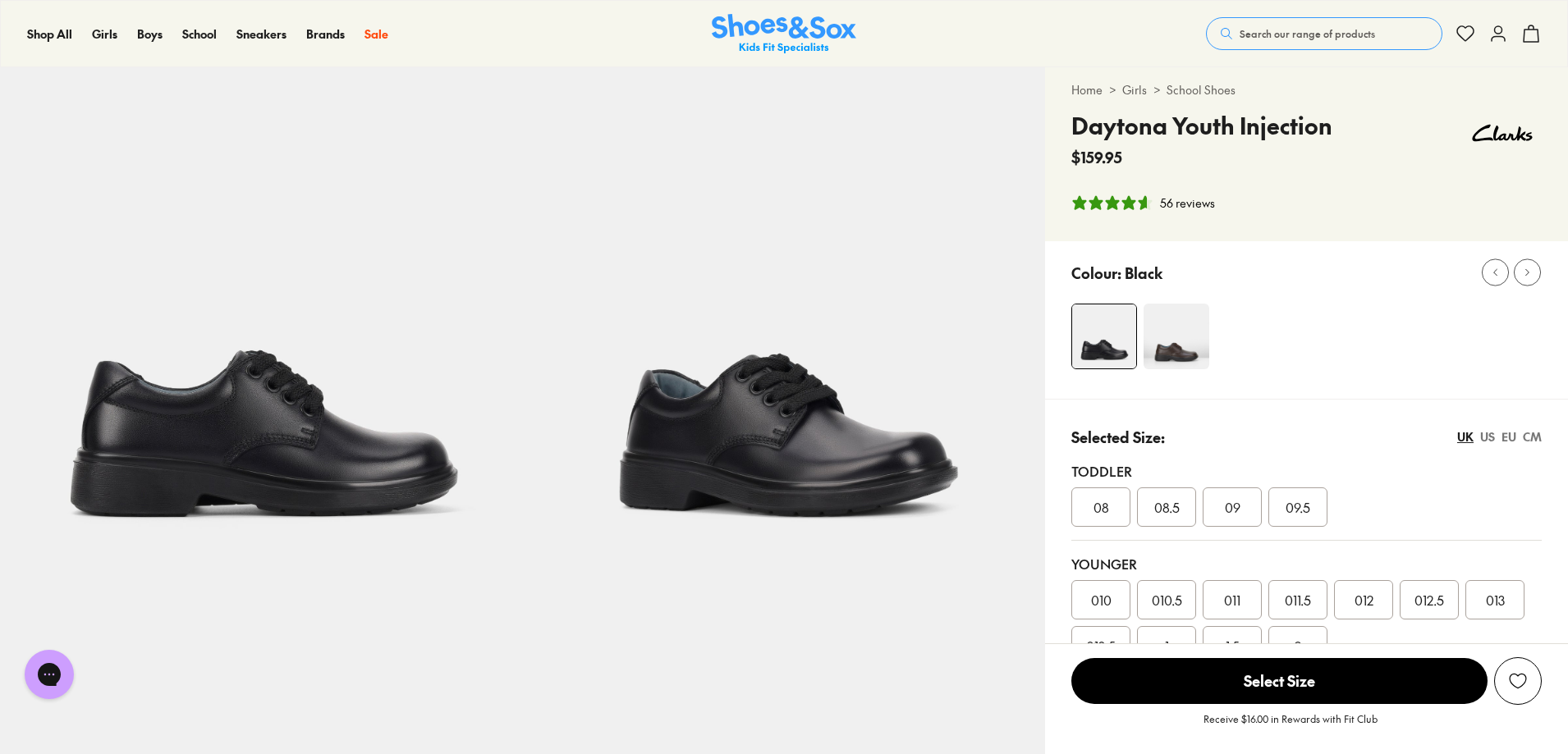
scroll to position [0, 0]
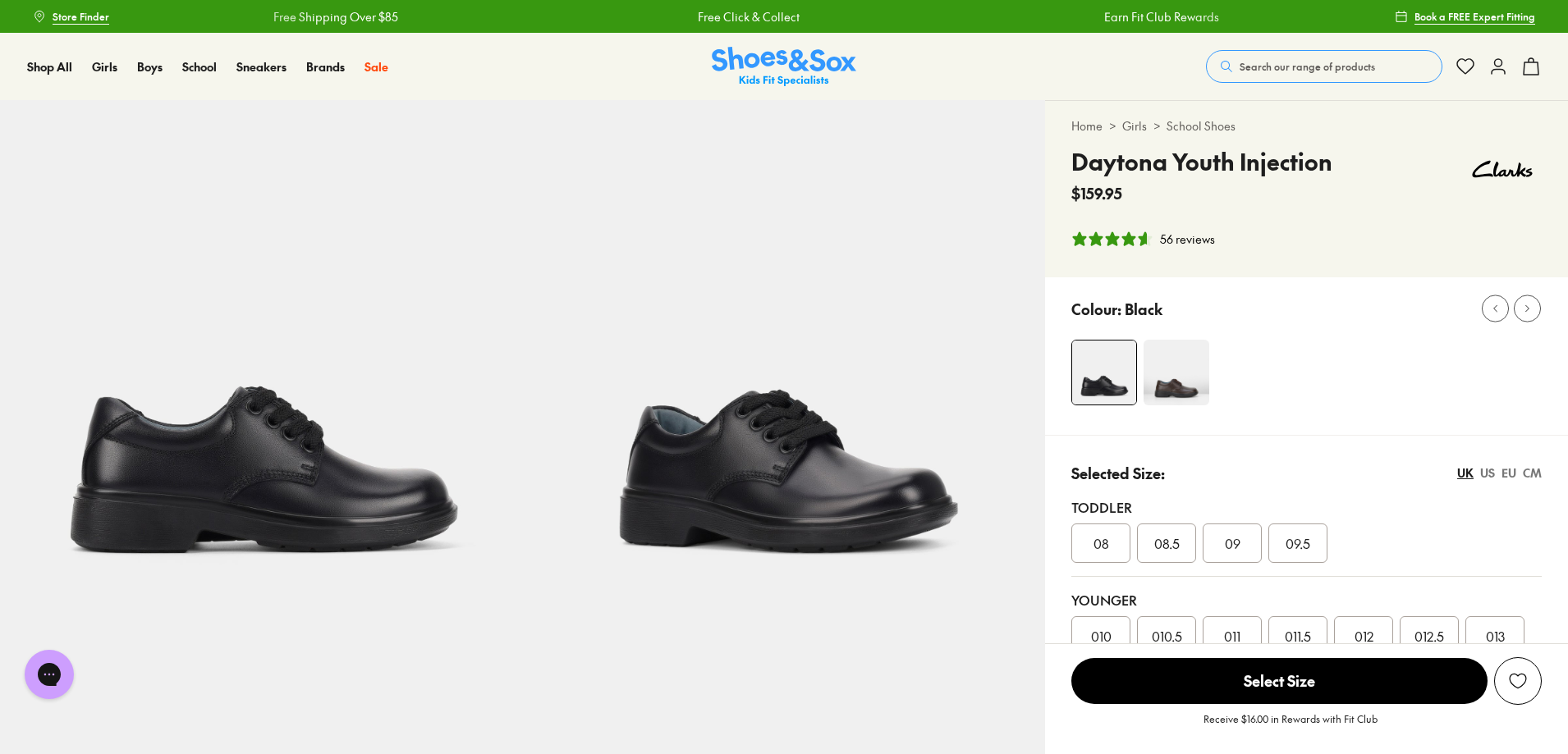
click at [1239, 74] on span "Search our range of products" at bounding box center [1306, 66] width 135 height 15
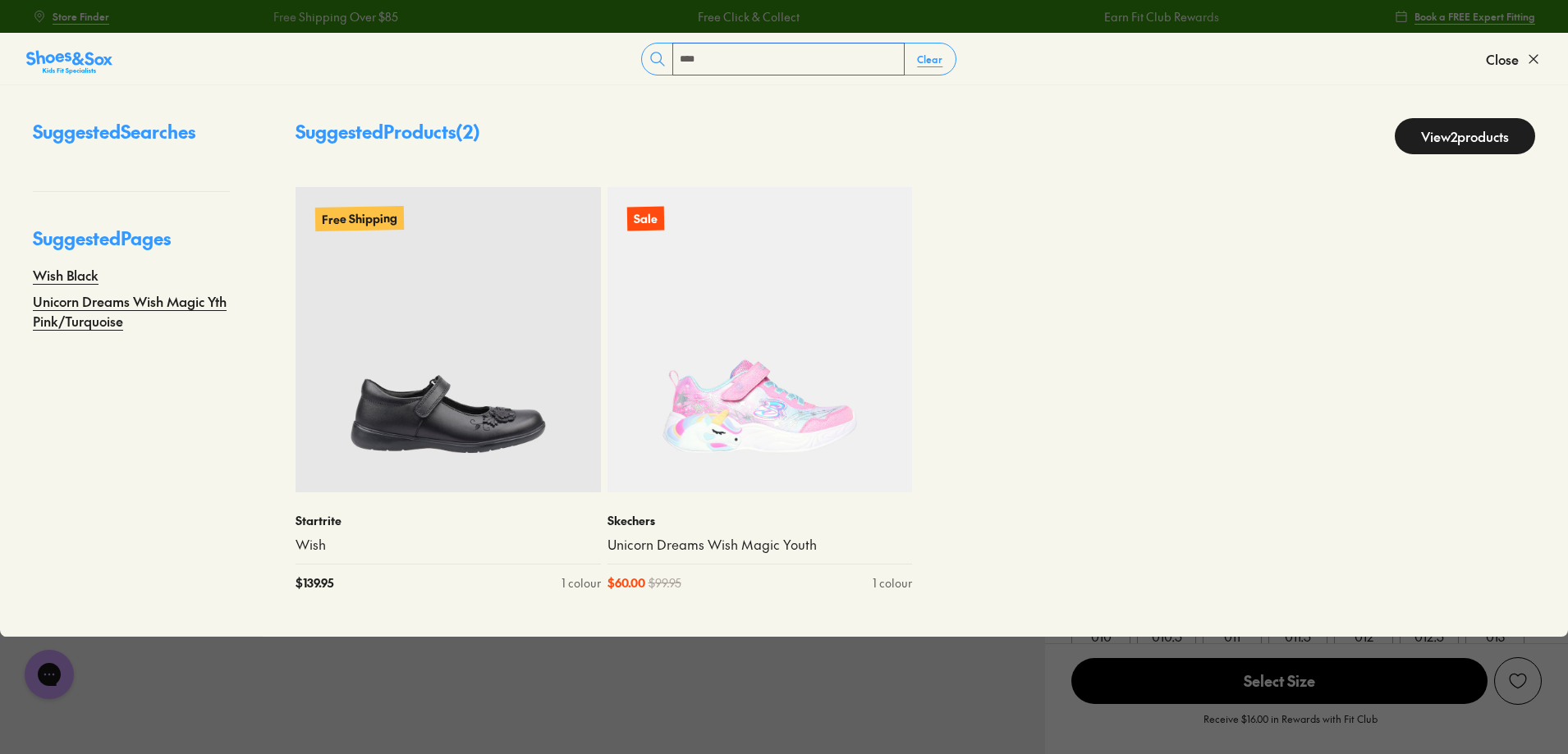
type input "****"
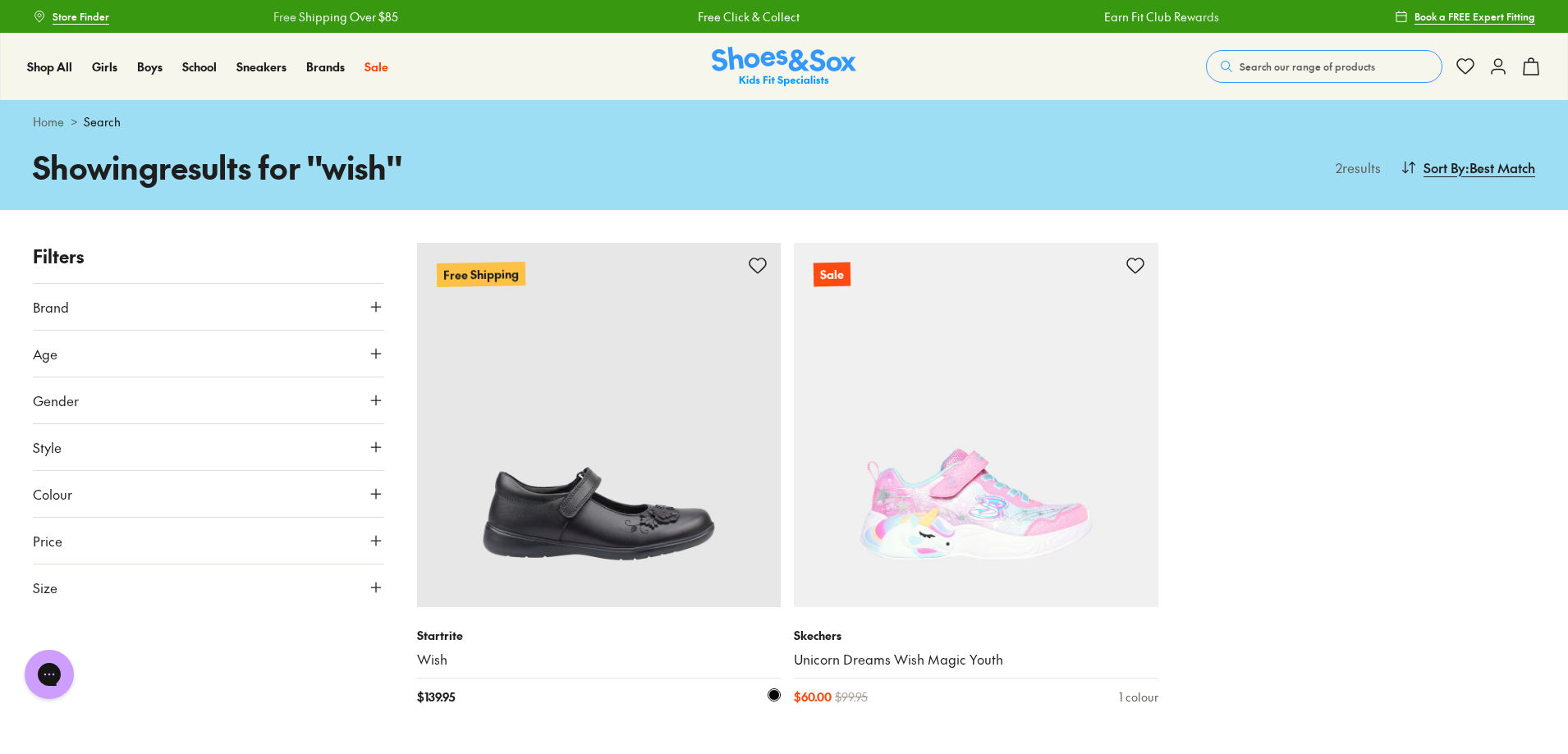
click at [637, 482] on img at bounding box center [599, 425] width 365 height 364
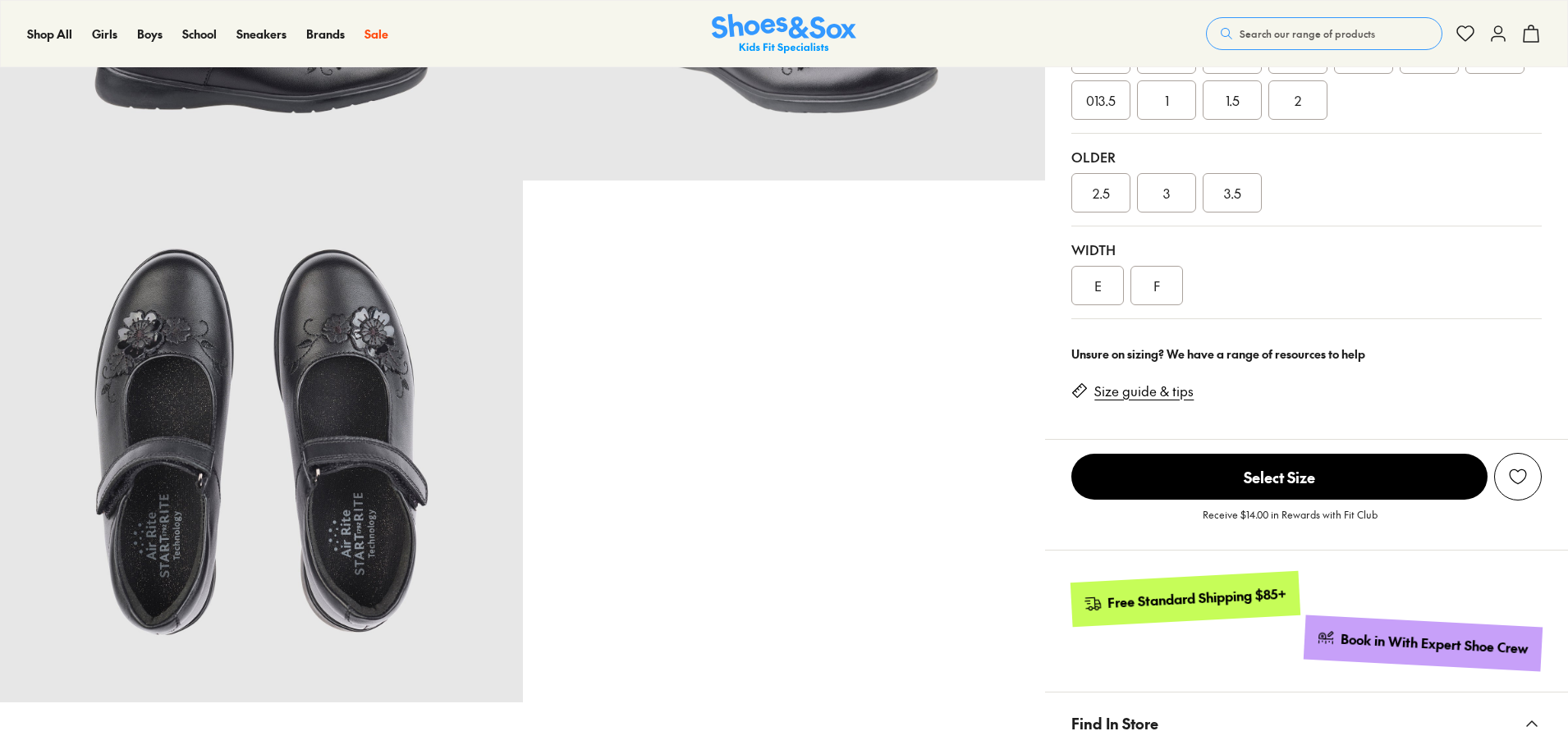
scroll to position [574, 0]
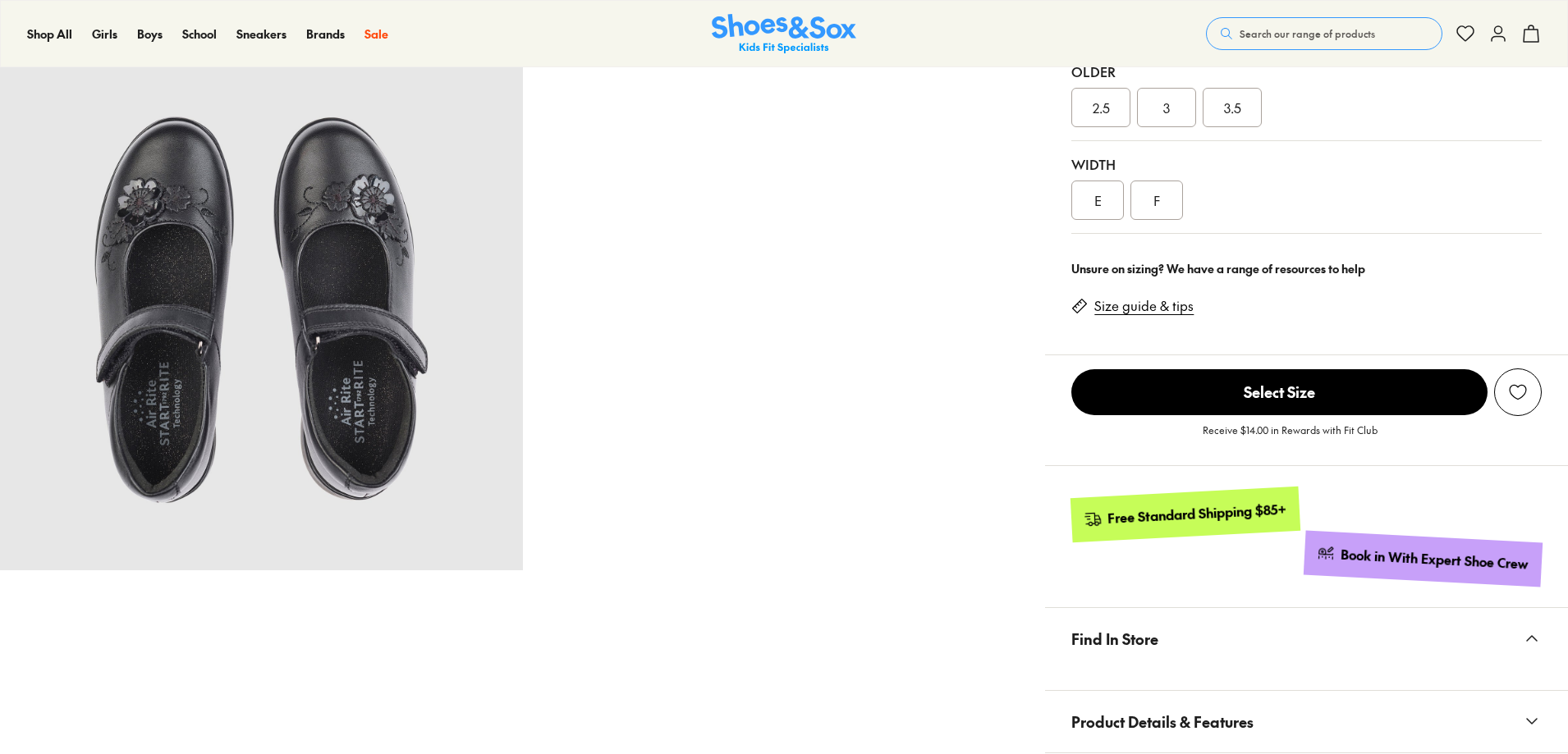
select select "*"
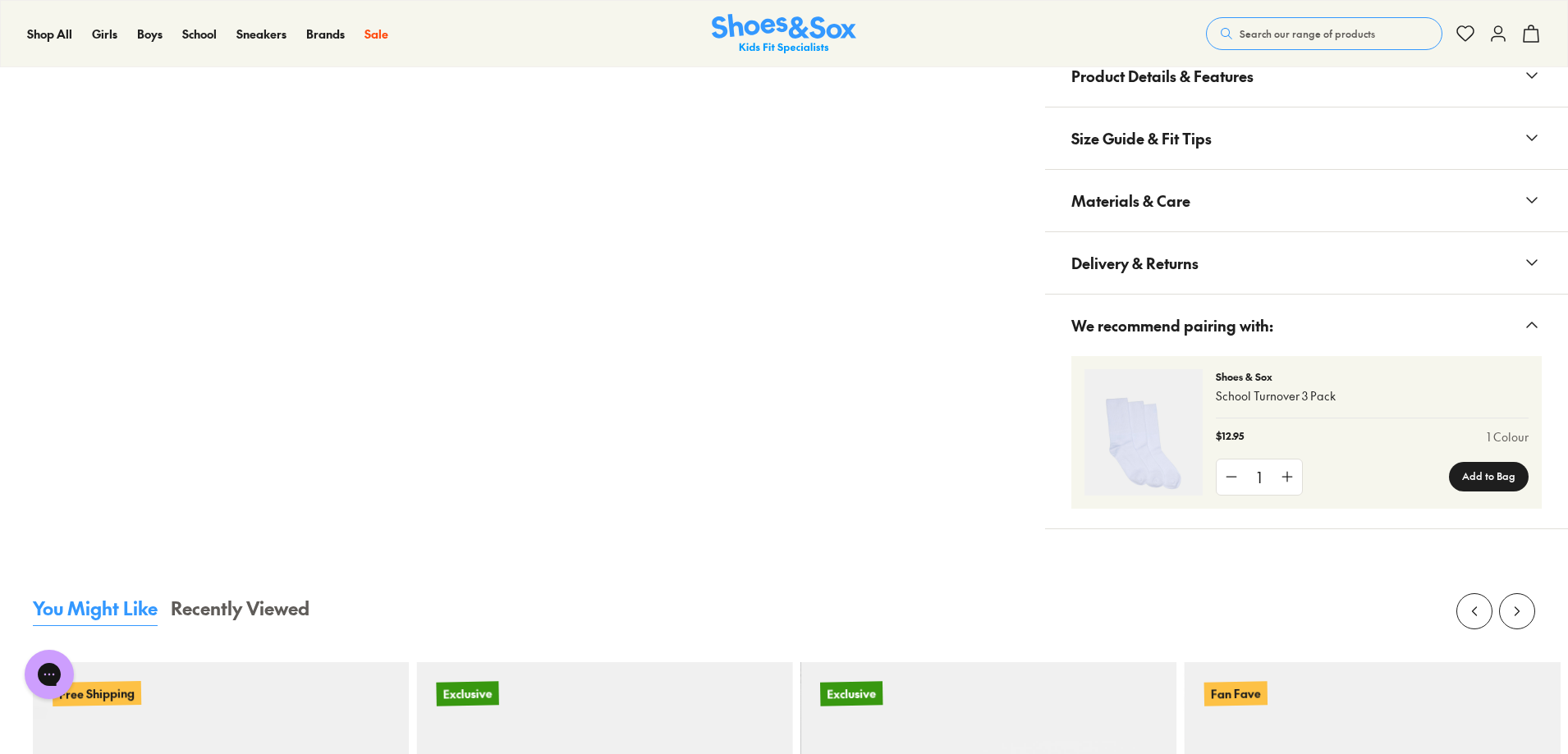
scroll to position [1395, 0]
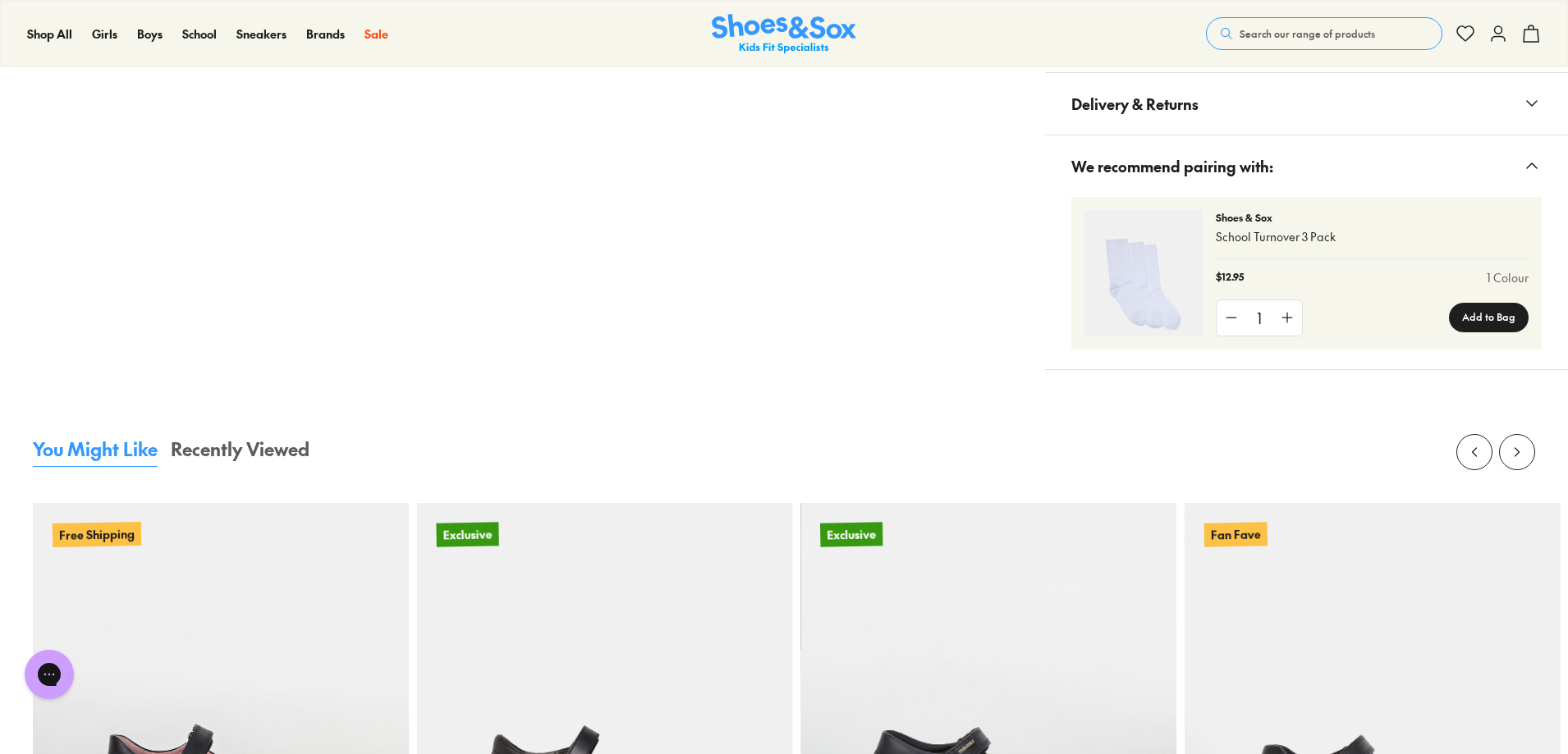
click at [1162, 65] on span "Materials & Care" at bounding box center [1130, 41] width 119 height 48
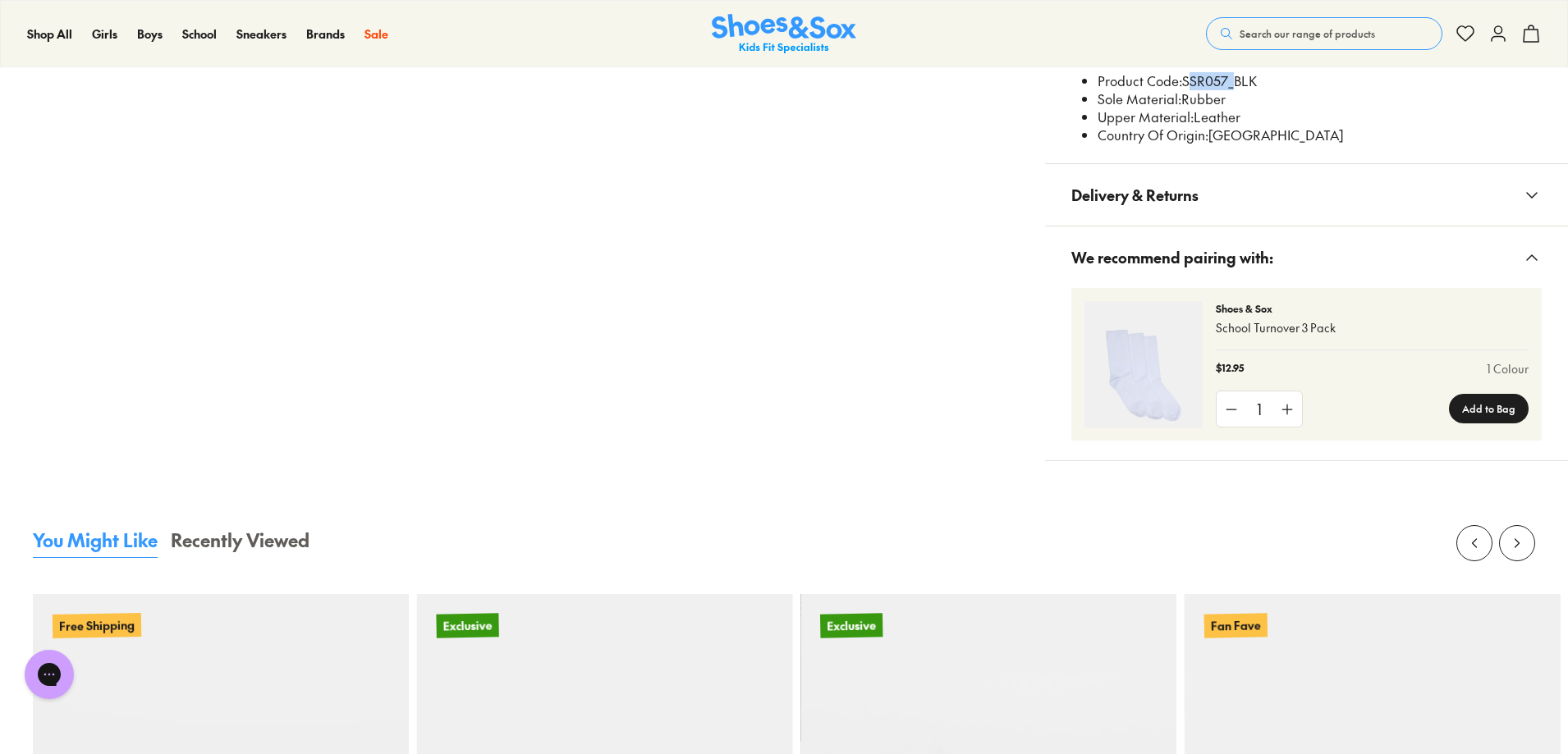
drag, startPoint x: 1220, startPoint y: 461, endPoint x: 1273, endPoint y: 463, distance: 53.0
click at [1273, 90] on li "Product Code: SSR057_BLK" at bounding box center [1319, 81] width 444 height 18
copy li "SSR057"
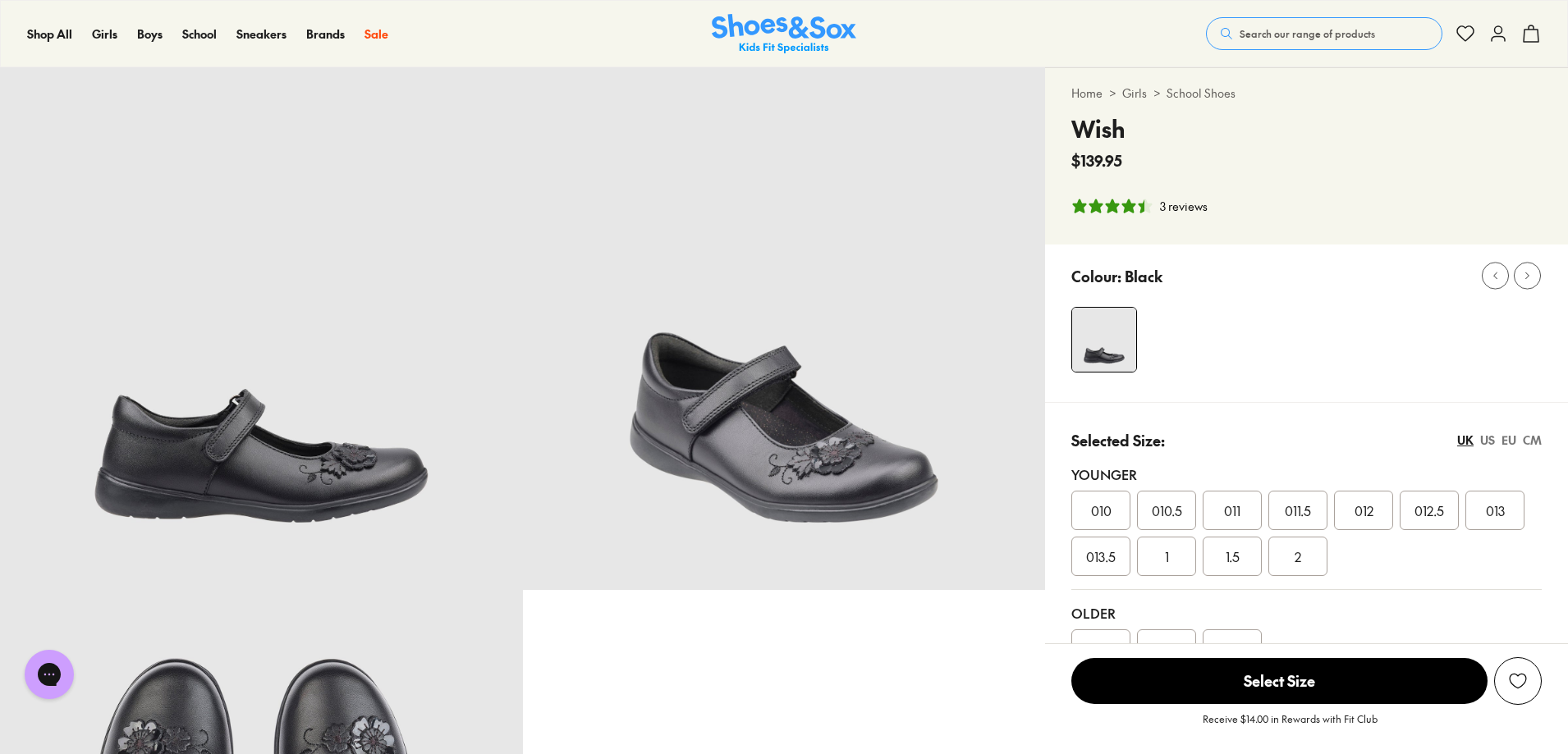
scroll to position [0, 0]
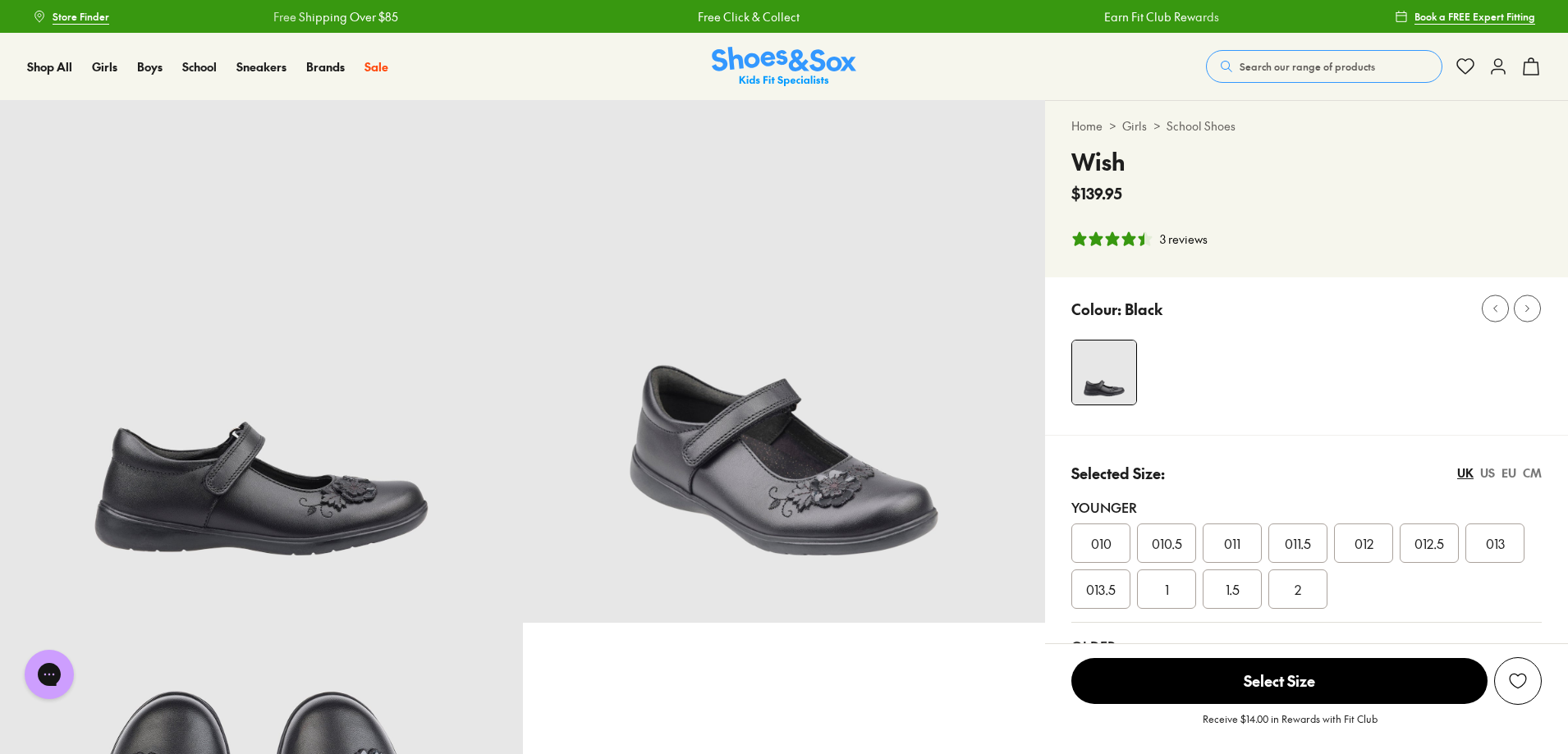
click at [1239, 70] on span "Search our range of products" at bounding box center [1306, 66] width 135 height 15
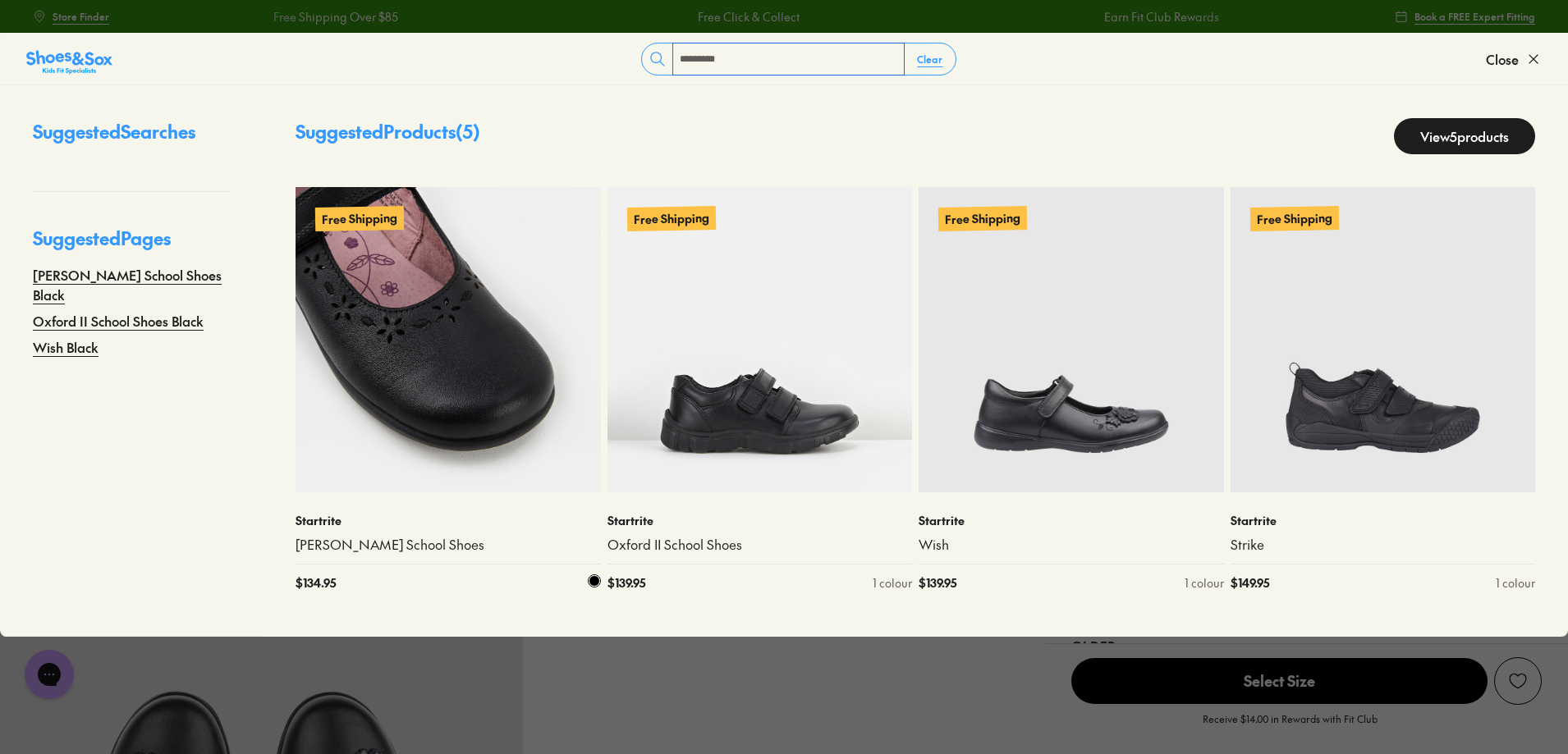
type input "*********"
click at [397, 410] on img at bounding box center [449, 339] width 306 height 306
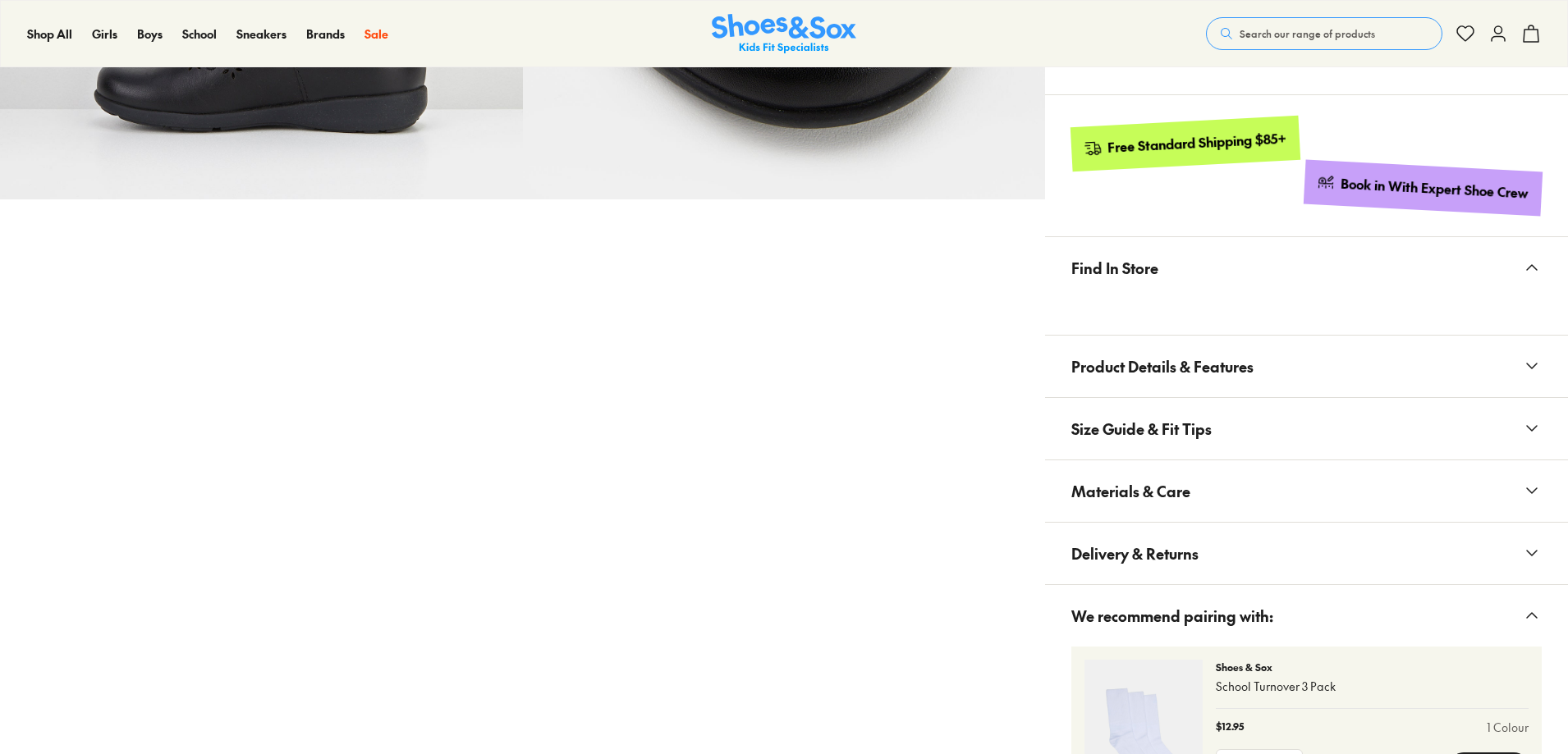
select select "*"
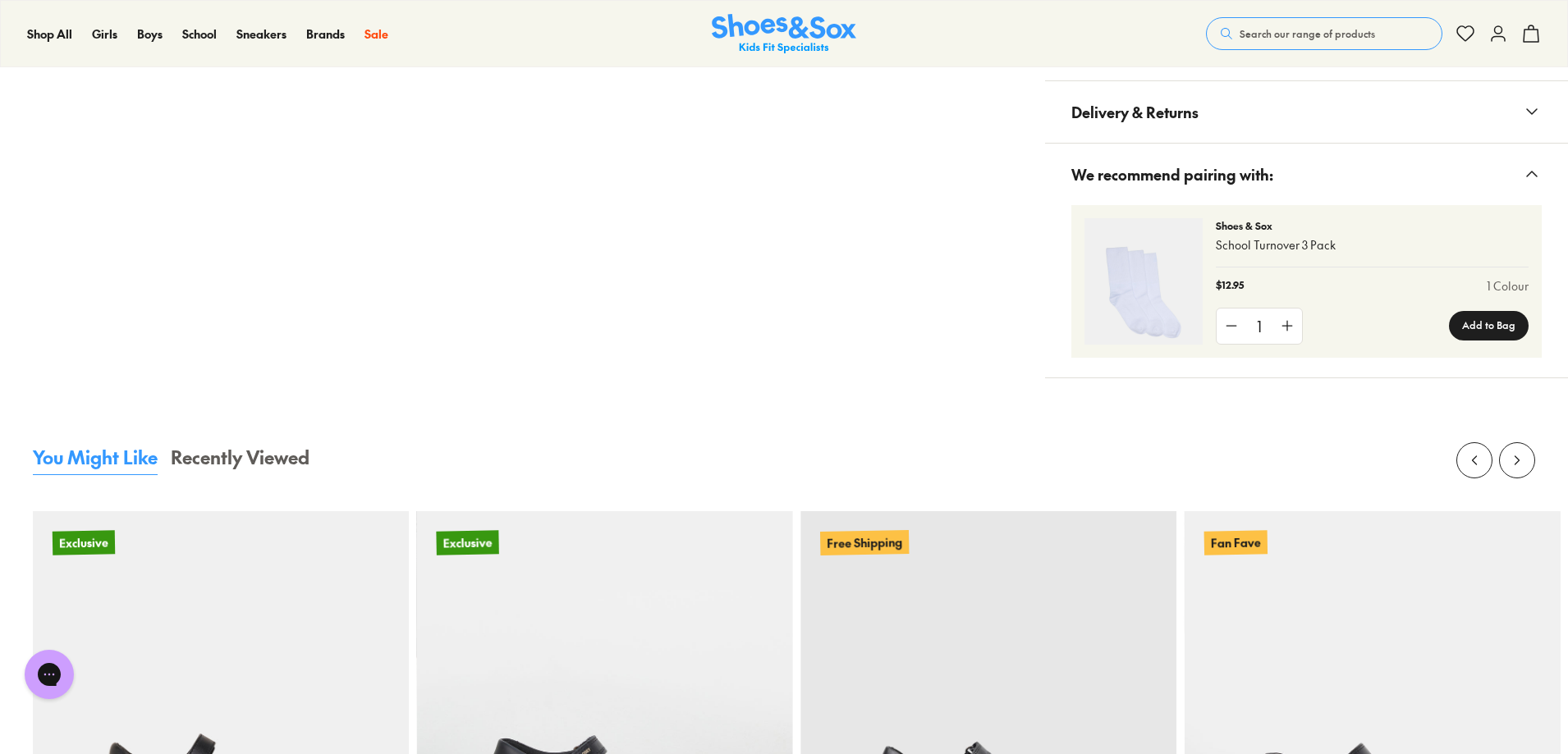
scroll to position [1477, 0]
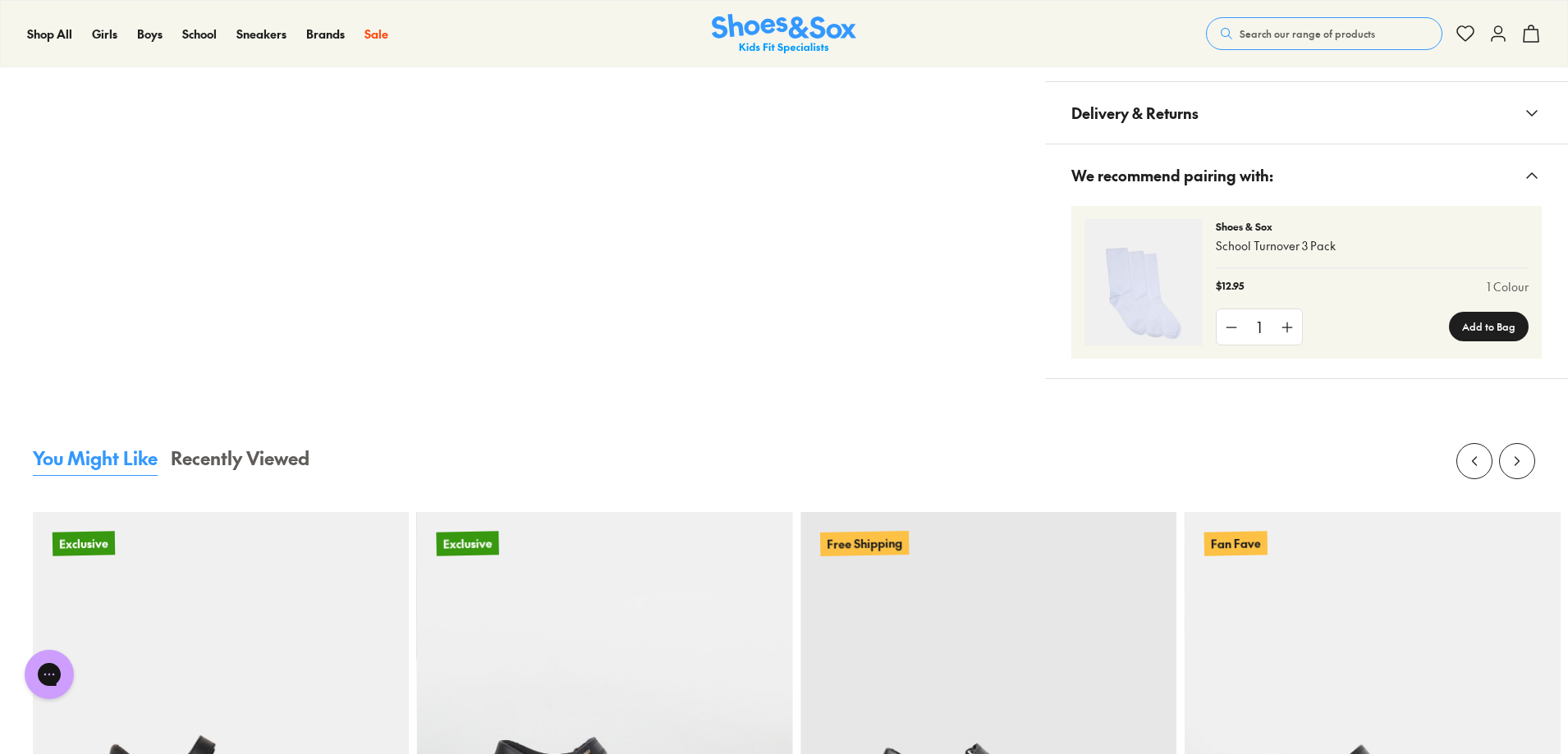
drag, startPoint x: 1225, startPoint y: 381, endPoint x: 1269, endPoint y: 379, distance: 44.0
copy li "SSR013"
click at [1273, 26] on span "Search our range of products" at bounding box center [1306, 33] width 135 height 15
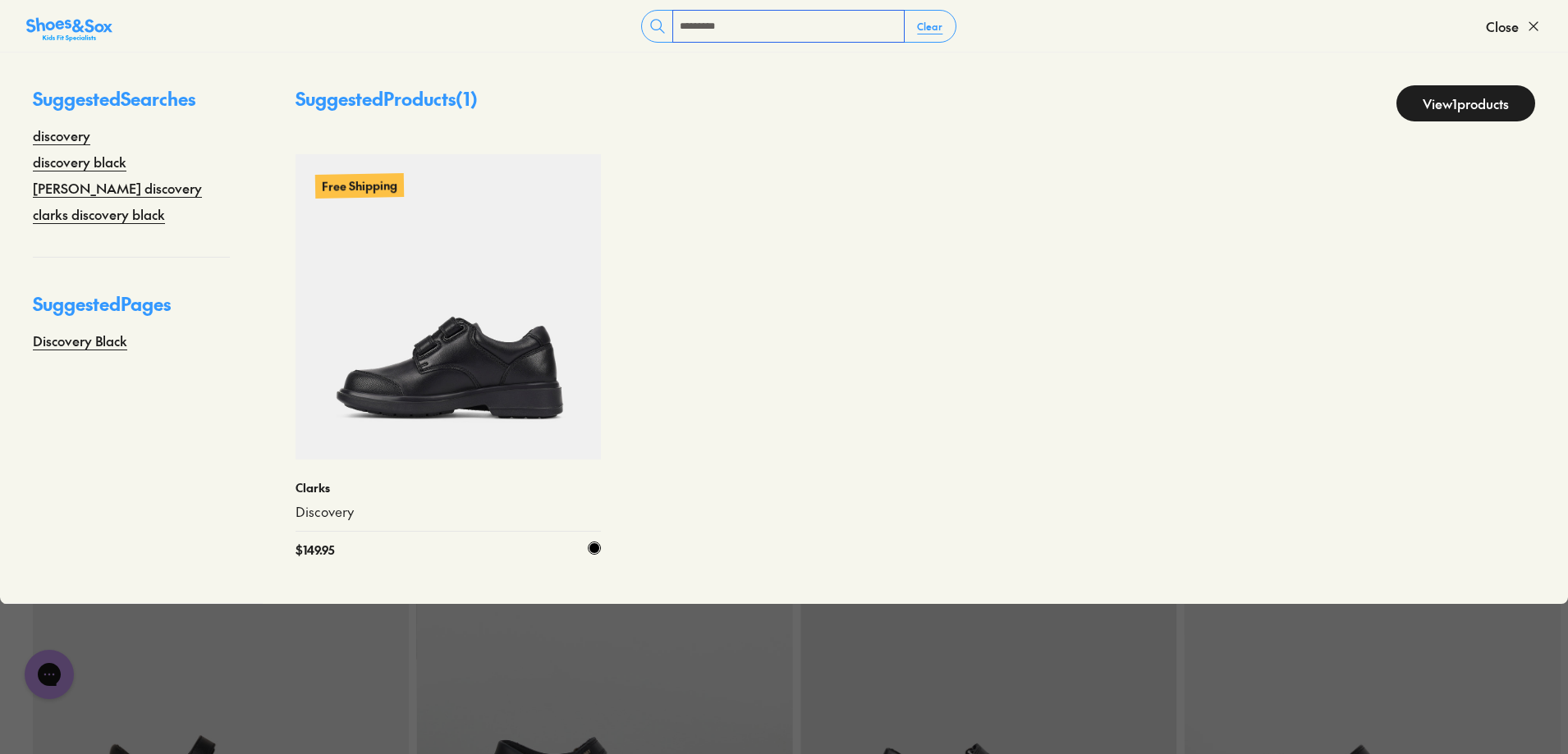
type input "*********"
click at [436, 377] on img at bounding box center [449, 307] width 306 height 306
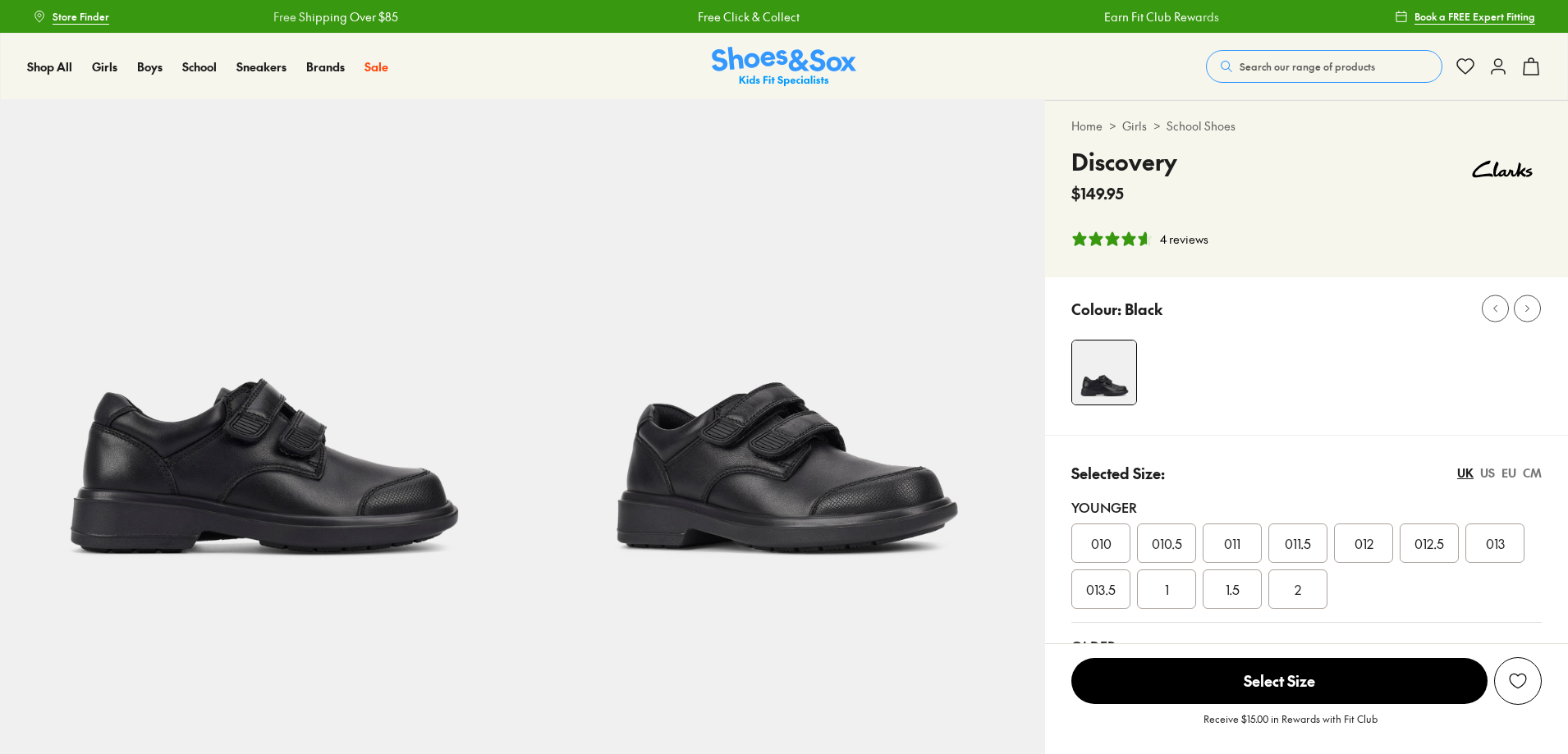
select select "*"
click at [1206, 83] on button "Search our range of products" at bounding box center [1324, 66] width 236 height 33
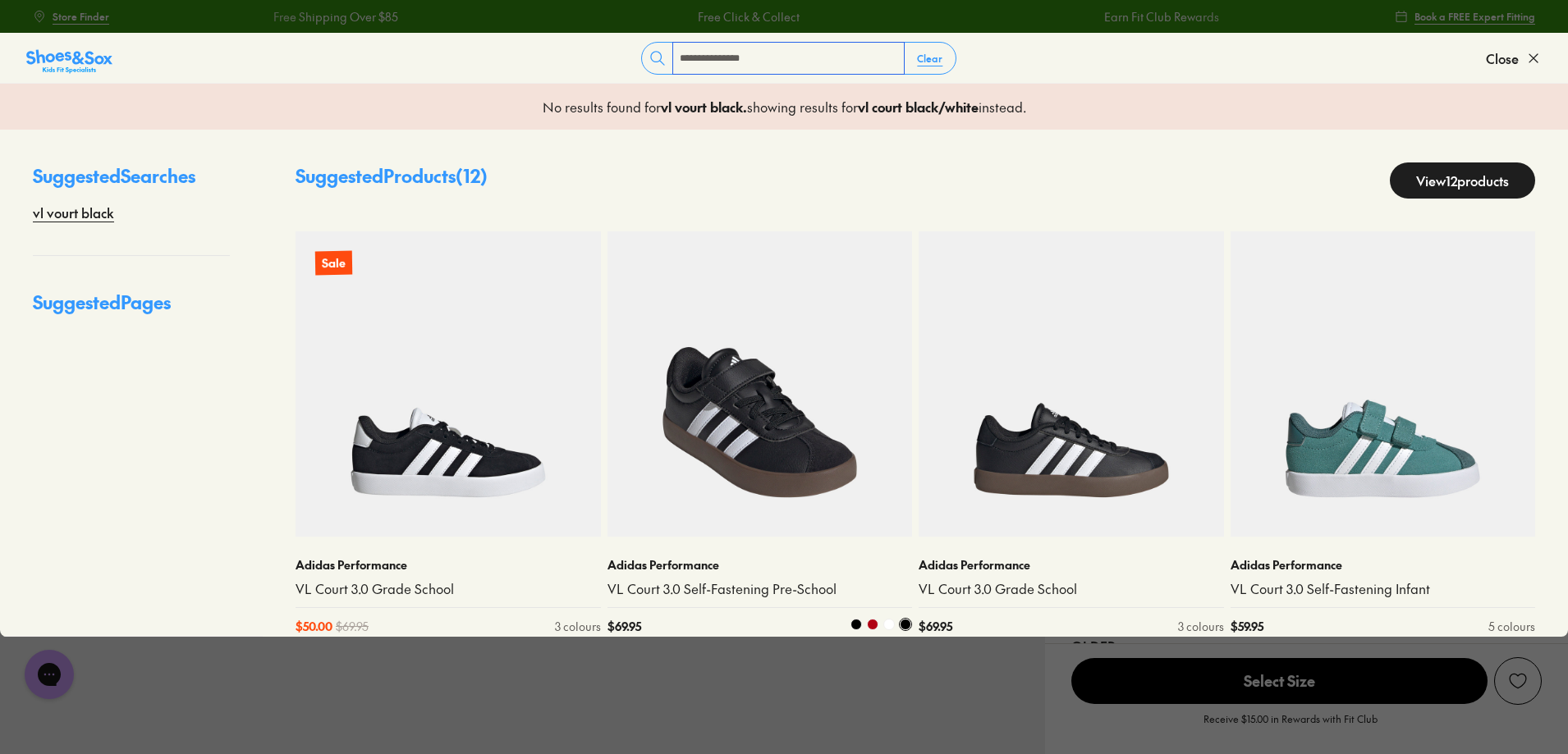
scroll to position [97, 0]
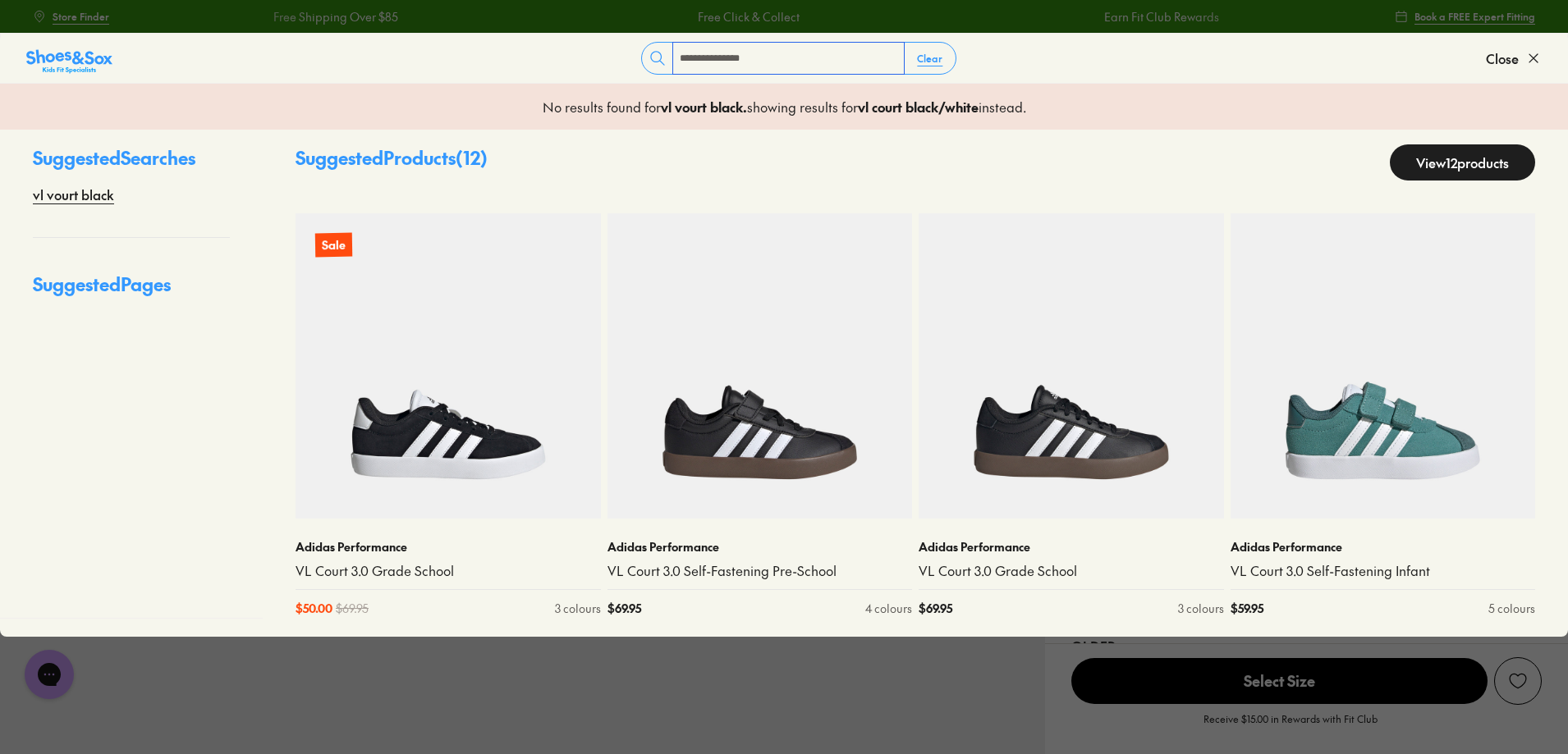
type input "**********"
